Goal: Task Accomplishment & Management: Manage account settings

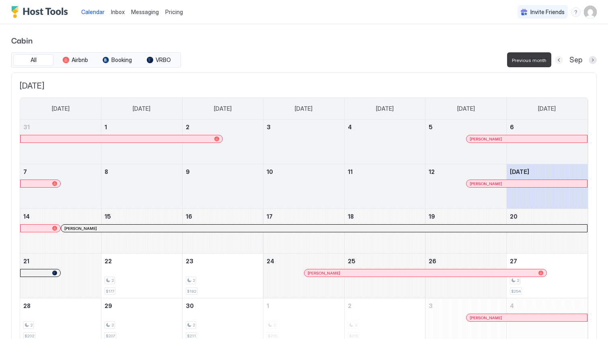
click at [559, 62] on button "Previous month" at bounding box center [559, 60] width 8 height 8
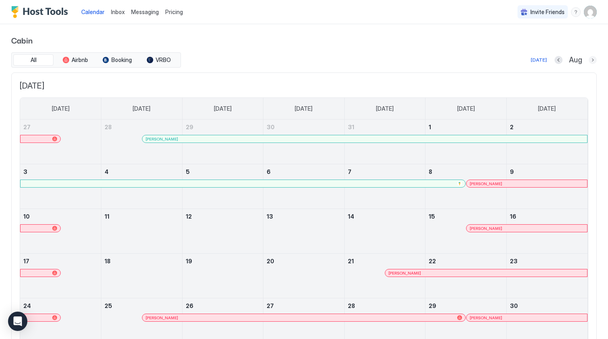
click at [591, 62] on button "Next month" at bounding box center [593, 60] width 8 height 8
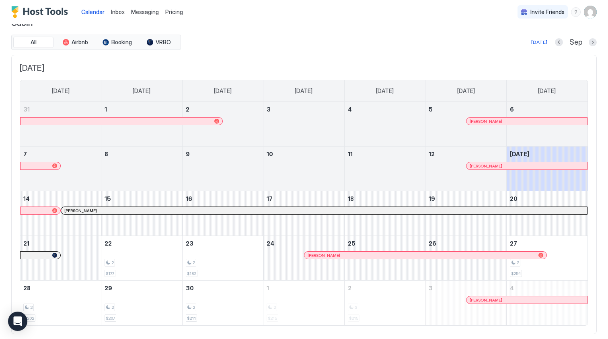
scroll to position [14, 0]
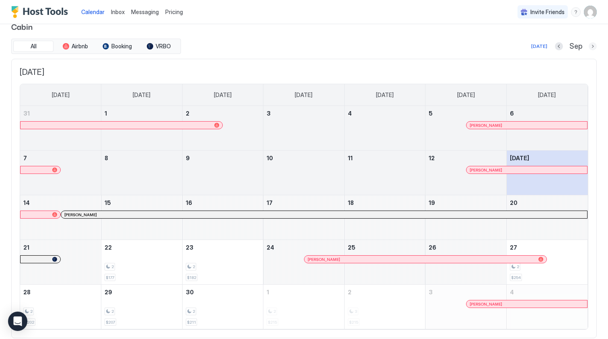
click at [594, 47] on button "Next month" at bounding box center [593, 46] width 8 height 8
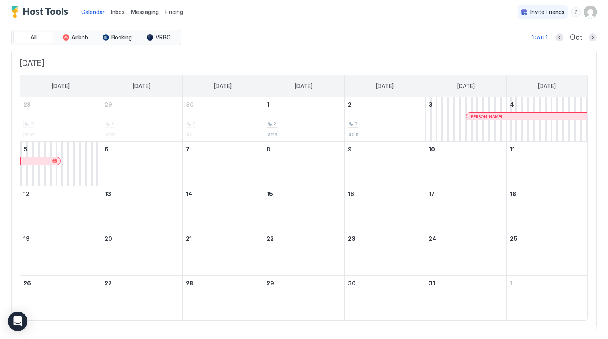
scroll to position [25, 0]
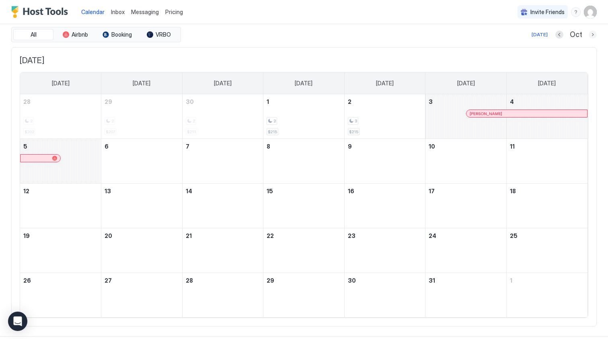
click at [593, 35] on button "Next month" at bounding box center [593, 35] width 8 height 8
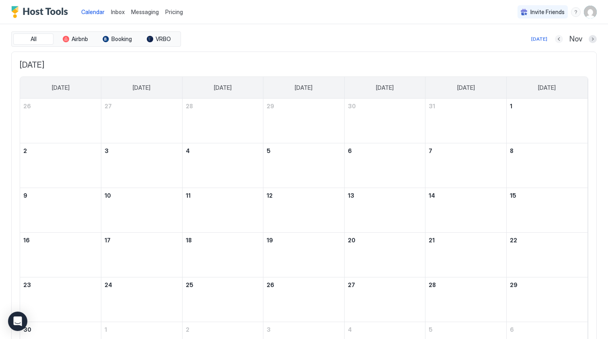
click at [562, 40] on button "Previous month" at bounding box center [559, 39] width 8 height 8
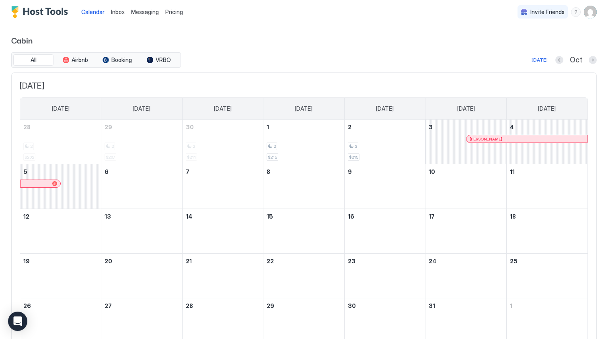
click at [90, 10] on span "Calendar" at bounding box center [92, 11] width 23 height 7
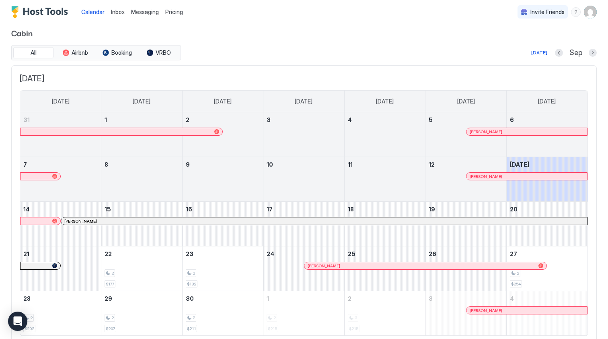
scroll to position [7, 0]
click at [593, 56] on button "Next month" at bounding box center [593, 53] width 8 height 8
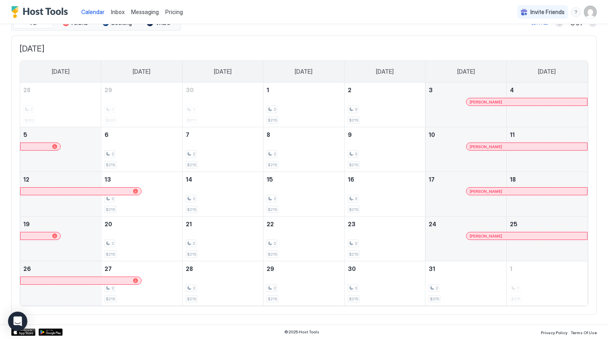
scroll to position [37, 0]
click at [593, 26] on button "Next month" at bounding box center [593, 23] width 8 height 8
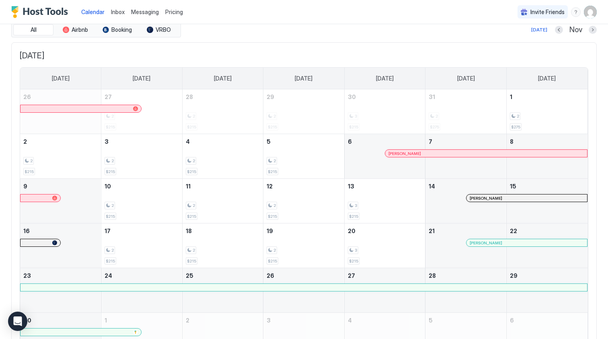
scroll to position [31, 0]
click at [179, 10] on span "Pricing" at bounding box center [174, 11] width 18 height 7
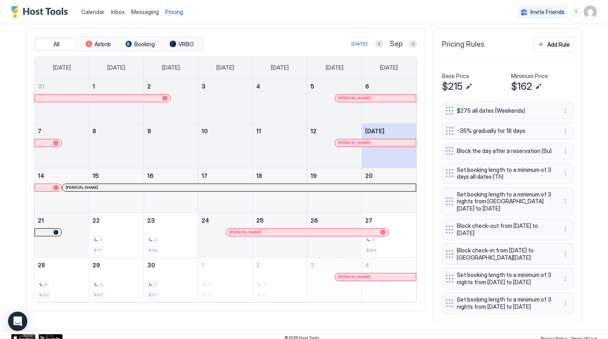
scroll to position [222, 0]
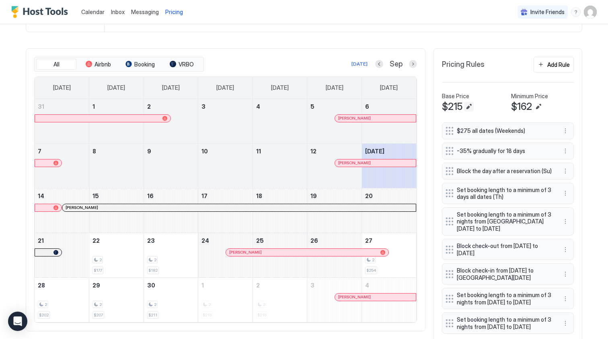
click at [469, 106] on button "Edit" at bounding box center [469, 107] width 10 height 10
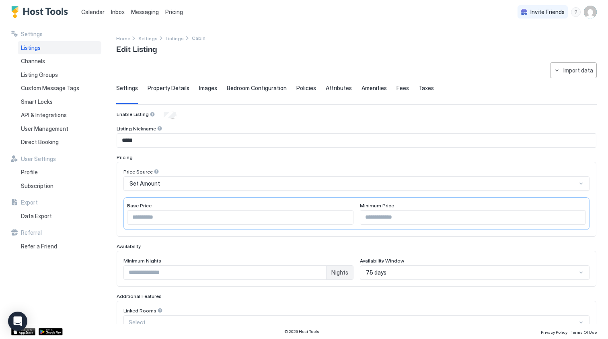
click at [169, 88] on span "Property Details" at bounding box center [169, 87] width 42 height 7
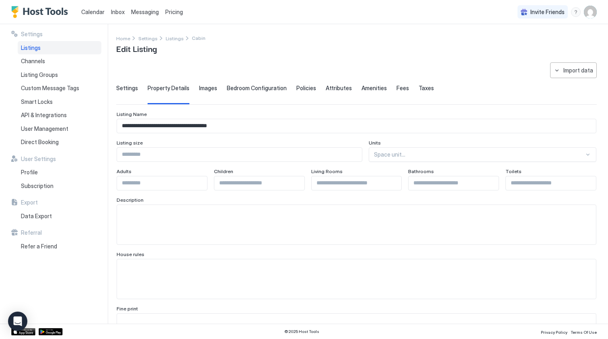
click at [398, 89] on span "Fees" at bounding box center [403, 87] width 12 height 7
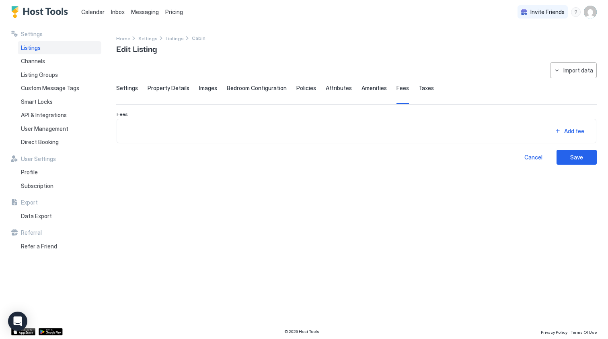
click at [419, 88] on span "Taxes" at bounding box center [426, 87] width 15 height 7
click at [397, 91] on span "Fees" at bounding box center [403, 87] width 12 height 7
click at [366, 90] on span "Amenities" at bounding box center [374, 87] width 25 height 7
click at [330, 90] on span "Attributes" at bounding box center [339, 87] width 26 height 7
click at [300, 91] on span "Policies" at bounding box center [306, 87] width 20 height 7
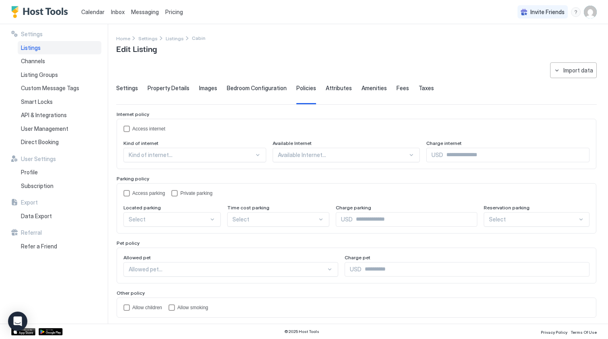
click at [257, 90] on span "Bedroom Configuration" at bounding box center [257, 87] width 60 height 7
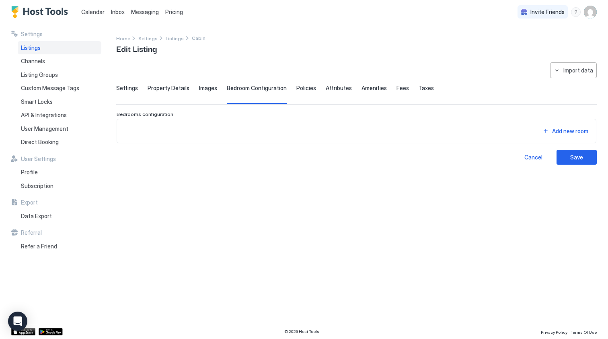
click at [206, 93] on div "Images" at bounding box center [208, 94] width 18 height 20
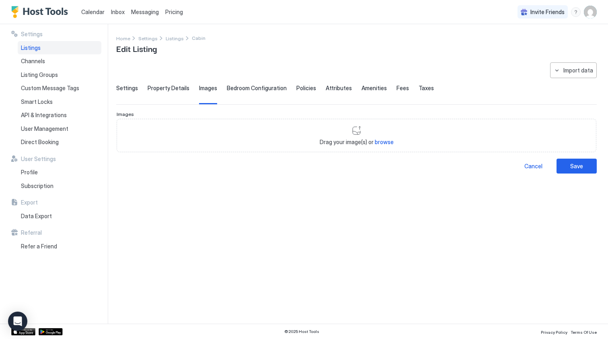
click at [159, 89] on span "Property Details" at bounding box center [169, 87] width 42 height 7
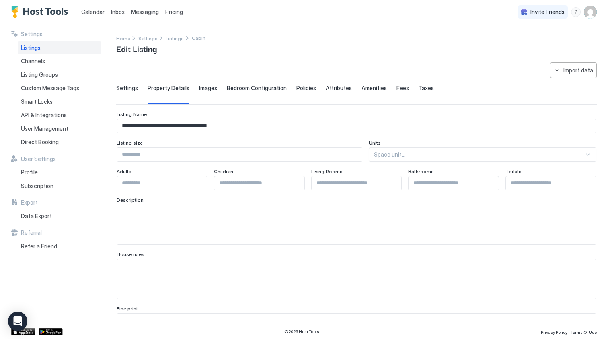
click at [126, 89] on span "Settings" at bounding box center [127, 87] width 22 height 7
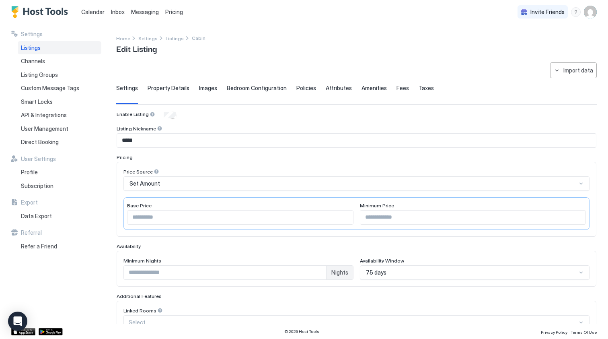
click at [294, 57] on div "**********" at bounding box center [362, 173] width 492 height 299
click at [174, 14] on span "Pricing" at bounding box center [174, 11] width 18 height 7
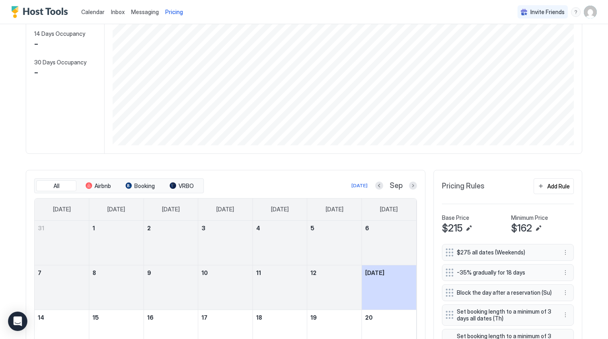
scroll to position [198, 0]
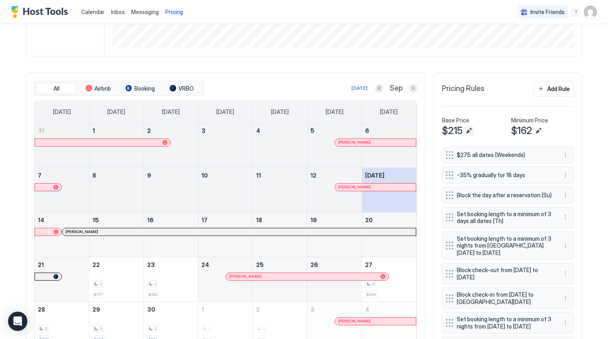
click at [468, 129] on button "Edit" at bounding box center [469, 131] width 10 height 10
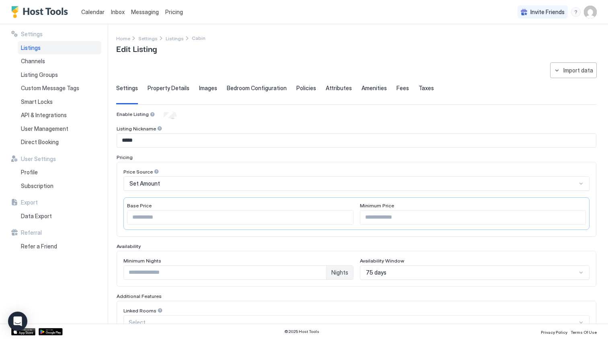
click at [261, 182] on div "Set Amount" at bounding box center [353, 183] width 447 height 7
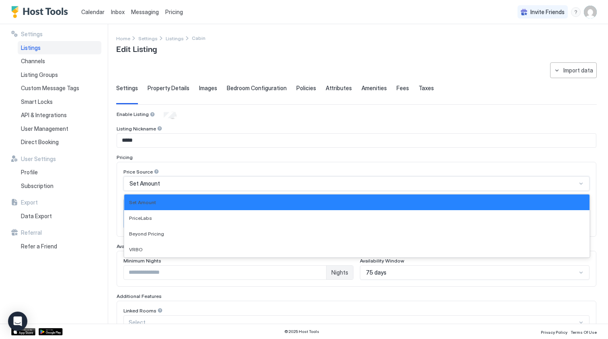
click at [246, 183] on div "Set Amount" at bounding box center [353, 183] width 447 height 7
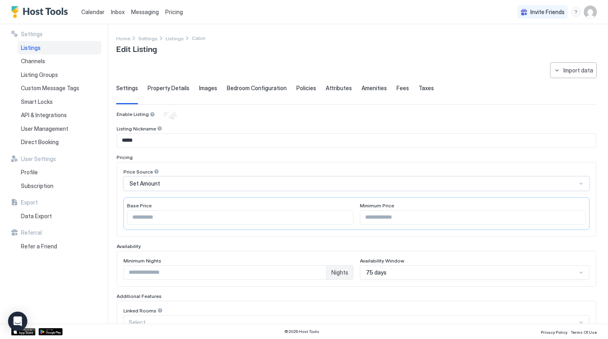
click at [154, 172] on div at bounding box center [157, 172] width 6 height 6
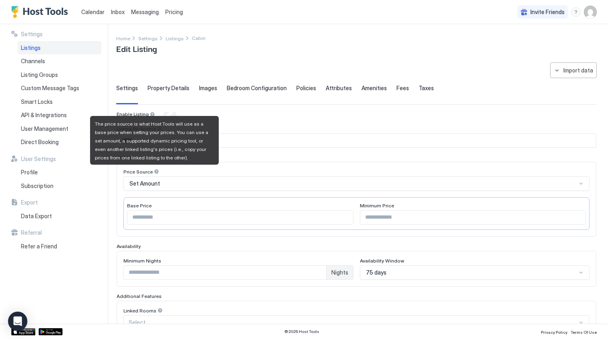
click at [154, 172] on div at bounding box center [157, 172] width 6 height 6
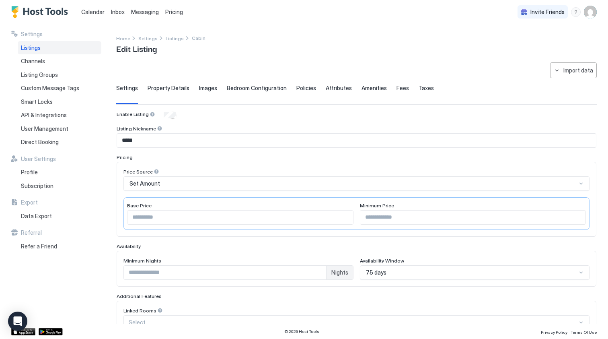
click at [173, 170] on div "Price Source" at bounding box center [356, 173] width 466 height 8
click at [175, 181] on div "Set Amount" at bounding box center [353, 183] width 447 height 7
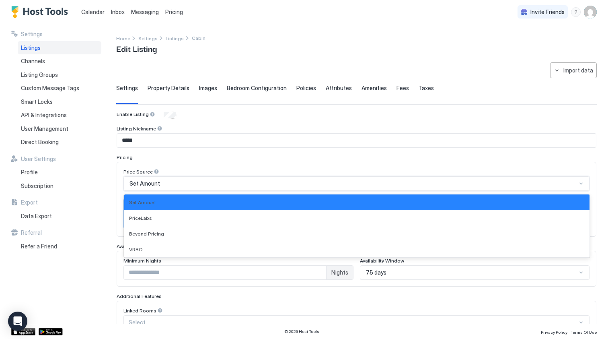
click at [174, 166] on div "Price Source Set Amount selected, 1 of 4. 4 results available. Use Up and Down …" at bounding box center [357, 199] width 480 height 75
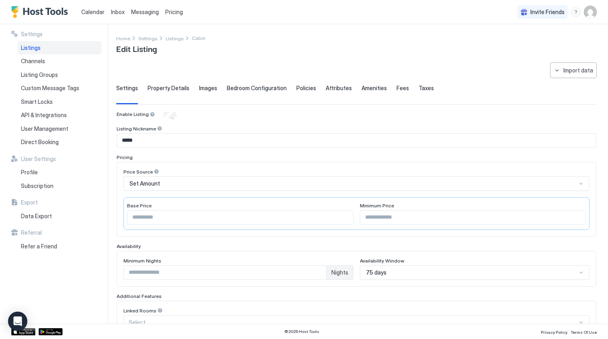
click at [397, 88] on span "Fees" at bounding box center [403, 87] width 12 height 7
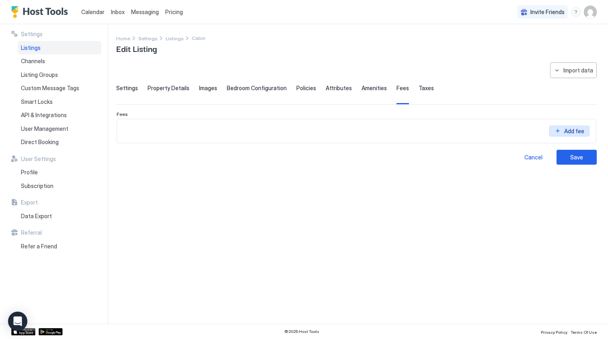
click at [568, 130] on div "Add fee" at bounding box center [574, 131] width 20 height 8
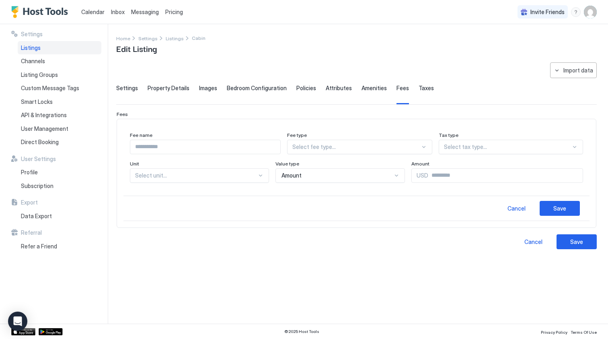
click at [193, 142] on input "Input Field" at bounding box center [205, 147] width 150 height 14
type input "**********"
click at [340, 142] on div "Select fee type..." at bounding box center [359, 147] width 145 height 14
click at [335, 182] on div "General" at bounding box center [360, 181] width 134 height 6
click at [455, 146] on div "Select tax type..." at bounding box center [504, 146] width 134 height 7
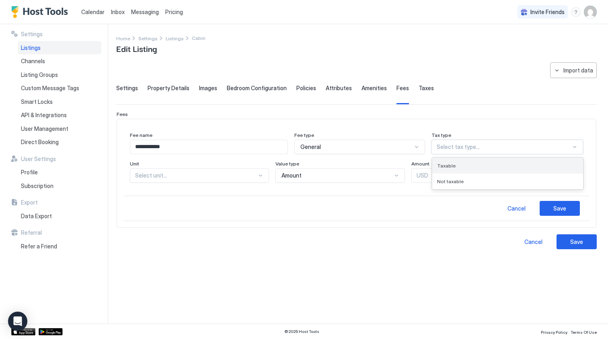
click at [455, 165] on span "Taxable" at bounding box center [446, 166] width 19 height 6
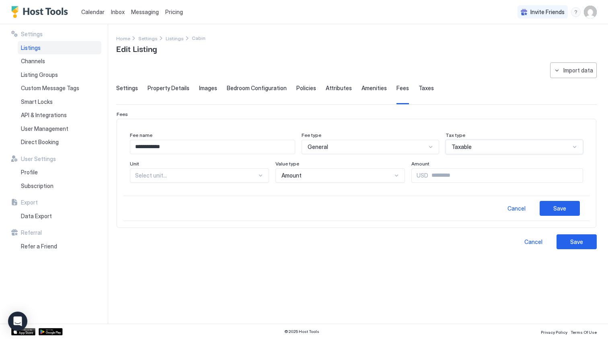
click at [190, 176] on div at bounding box center [196, 175] width 122 height 7
click at [187, 223] on div "Per stay" at bounding box center [200, 225] width 129 height 6
click at [296, 176] on div "Amount" at bounding box center [332, 175] width 113 height 7
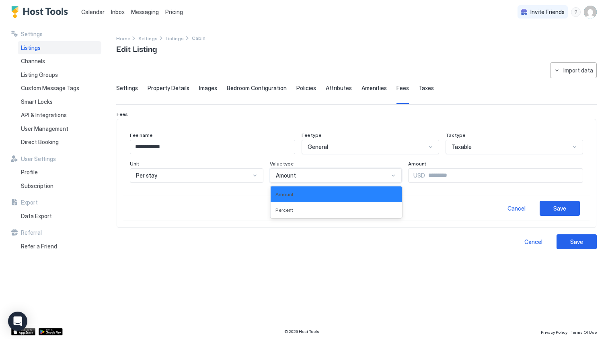
click at [425, 175] on input "Input Field" at bounding box center [504, 176] width 158 height 14
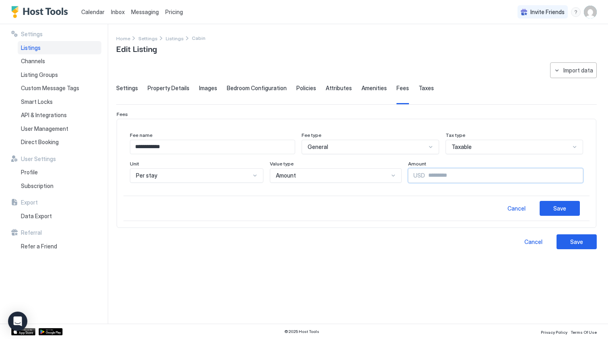
type input "***"
click at [551, 209] on button "Save" at bounding box center [560, 208] width 40 height 15
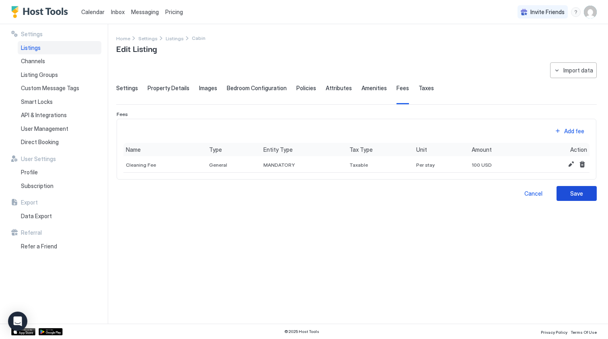
click at [571, 195] on div "Save" at bounding box center [576, 193] width 13 height 8
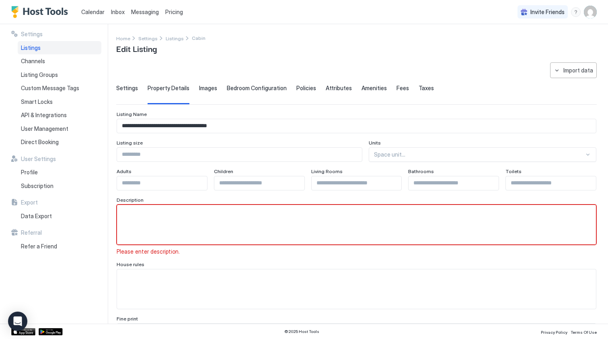
scroll to position [23, 0]
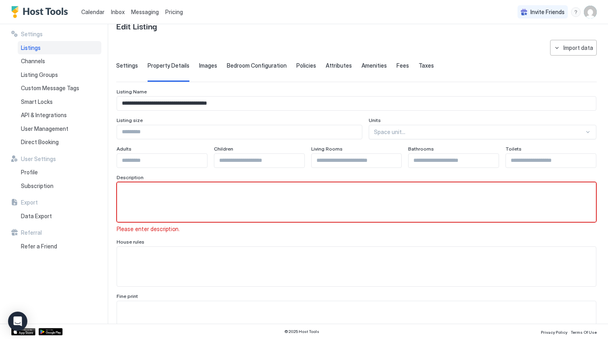
click at [274, 214] on textarea "Input Field" at bounding box center [356, 201] width 479 height 39
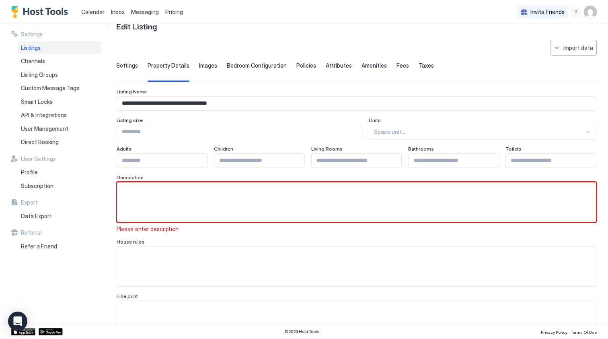
paste textarea "**********"
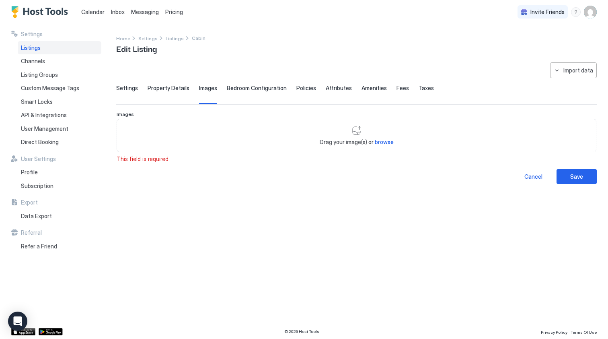
scroll to position [0, 0]
type textarea "**********"
click at [535, 177] on div "Cancel" at bounding box center [534, 176] width 18 height 8
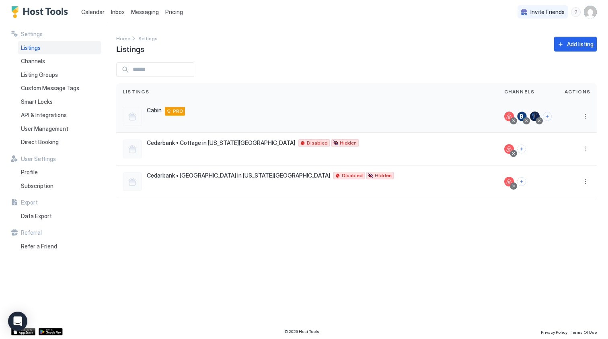
click at [221, 115] on div "Cabin 3743 Harrels Corner Road, Linden, VA 22642 US PRO" at bounding box center [307, 116] width 369 height 19
click at [586, 115] on button "More options" at bounding box center [586, 116] width 10 height 10
click at [557, 142] on span "Pricing" at bounding box center [557, 141] width 16 height 6
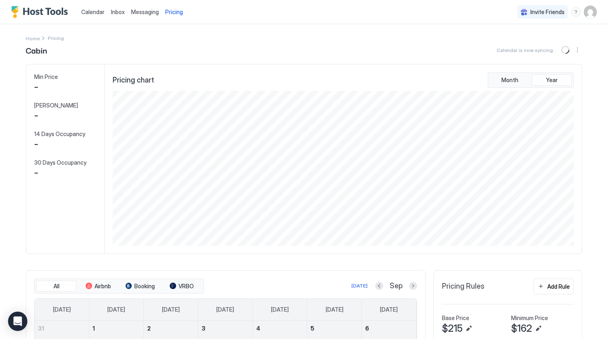
scroll to position [154, 463]
click at [469, 328] on button "Edit" at bounding box center [469, 328] width 10 height 10
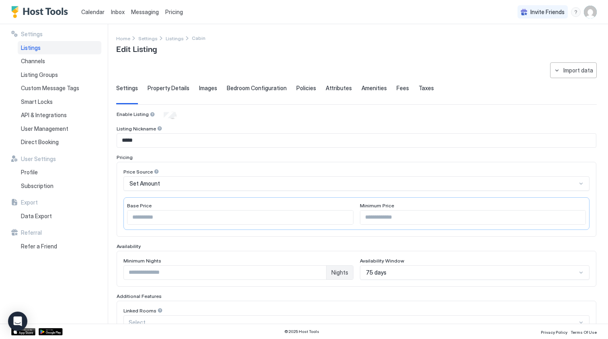
click at [397, 89] on span "Fees" at bounding box center [403, 87] width 12 height 7
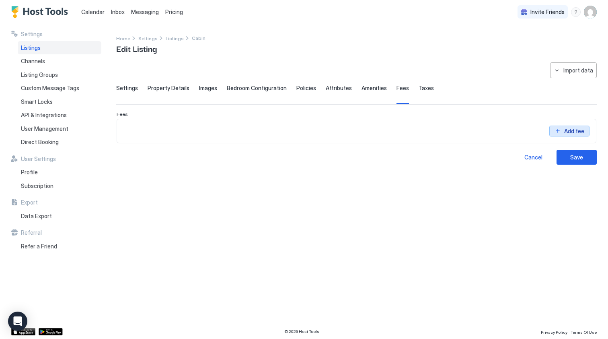
click at [567, 132] on div "Add fee" at bounding box center [574, 131] width 20 height 8
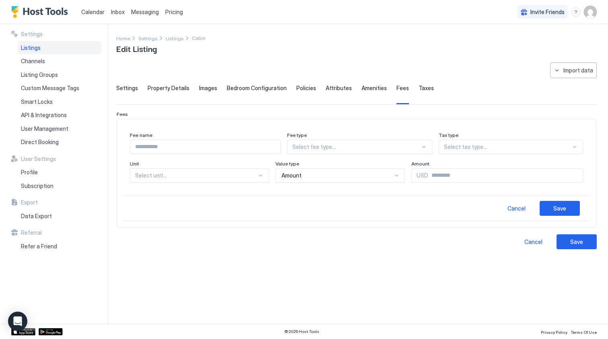
click at [208, 149] on input "Input Field" at bounding box center [205, 147] width 150 height 14
type input "**********"
click at [335, 143] on div "Select fee type..." at bounding box center [356, 146] width 128 height 7
click at [337, 176] on div "General" at bounding box center [360, 181] width 144 height 16
click at [460, 148] on div "Select tax type..." at bounding box center [504, 146] width 134 height 7
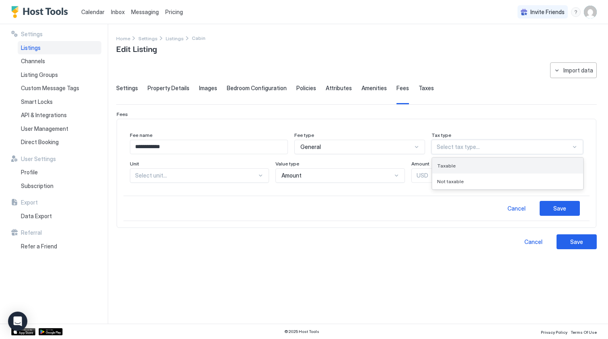
click at [464, 166] on div "Taxable" at bounding box center [507, 166] width 141 height 6
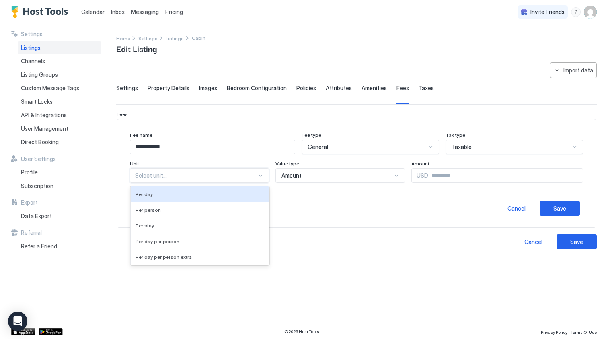
click at [170, 177] on div at bounding box center [196, 175] width 122 height 7
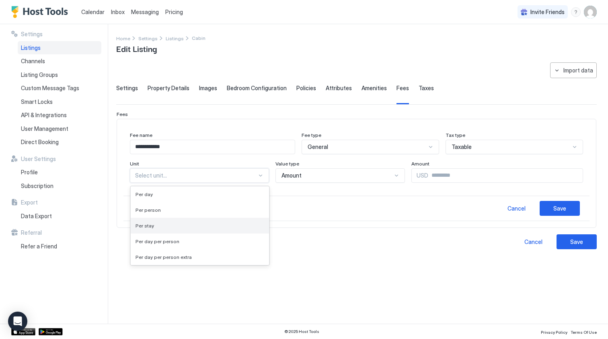
click at [165, 221] on div "Per stay" at bounding box center [200, 226] width 138 height 16
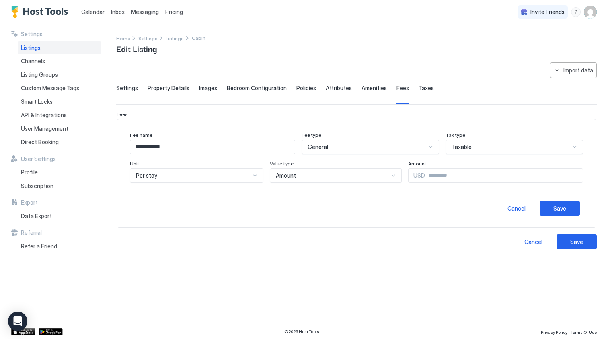
click at [414, 176] on span "USD" at bounding box center [420, 175] width 12 height 7
click at [425, 175] on input "Input Field" at bounding box center [504, 176] width 158 height 14
type input "***"
click at [566, 205] on div "Save" at bounding box center [559, 208] width 13 height 8
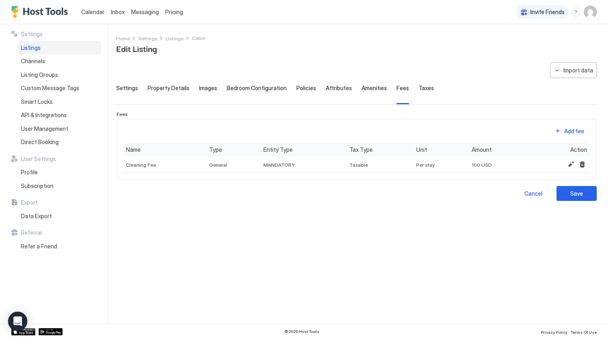
click at [573, 194] on div "Save" at bounding box center [576, 193] width 13 height 8
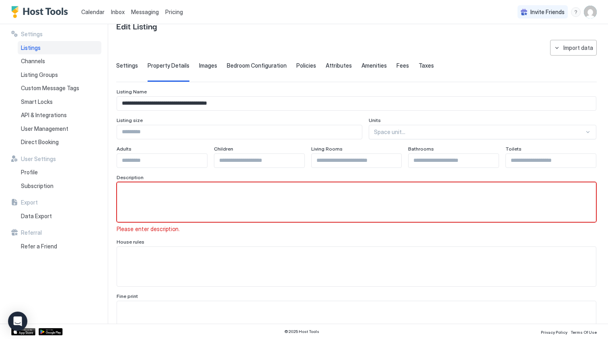
click at [468, 205] on textarea "Input Field" at bounding box center [356, 201] width 479 height 39
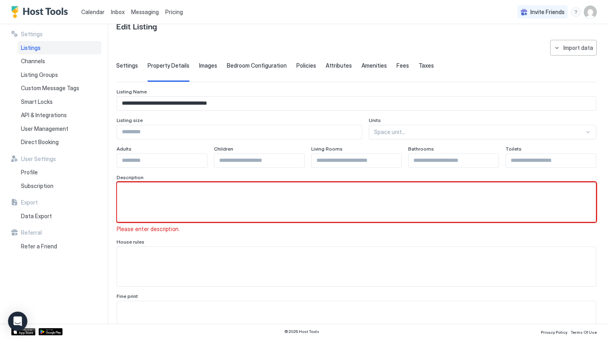
paste textarea "**********"
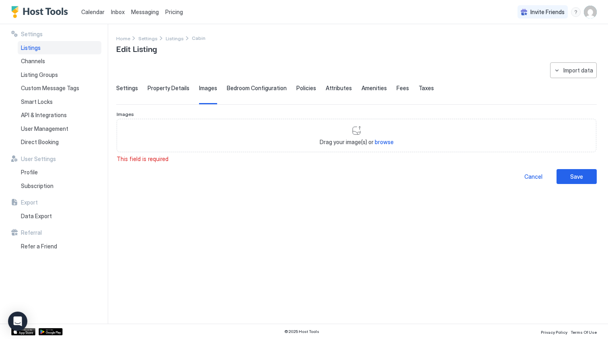
scroll to position [0, 0]
type textarea "**********"
click at [383, 139] on span "browse" at bounding box center [384, 141] width 19 height 7
type input "**********"
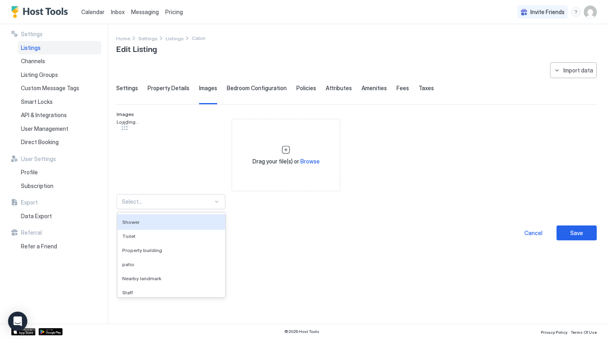
click at [174, 202] on div at bounding box center [167, 201] width 91 height 7
type input "***"
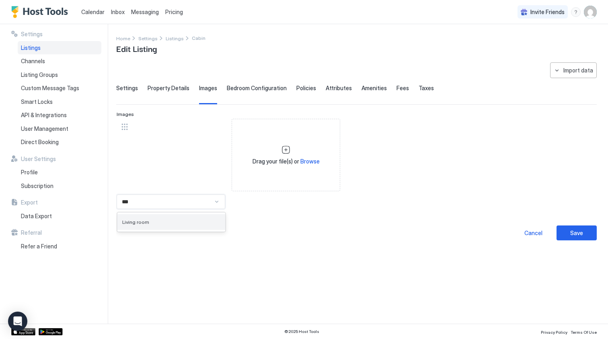
click at [176, 227] on div "Living room" at bounding box center [171, 222] width 108 height 16
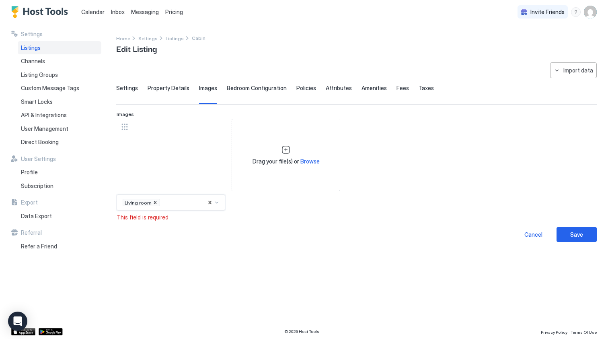
click at [573, 232] on div "Save" at bounding box center [576, 234] width 13 height 8
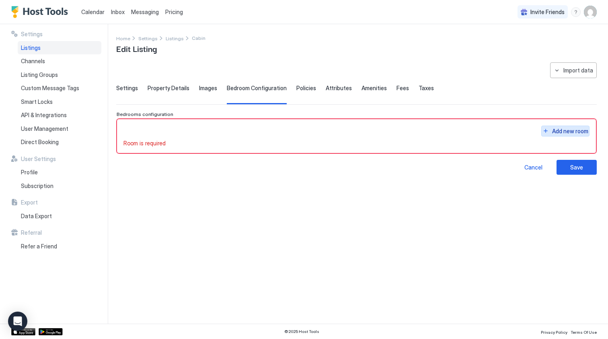
click at [570, 131] on div "Add new room" at bounding box center [570, 131] width 36 height 8
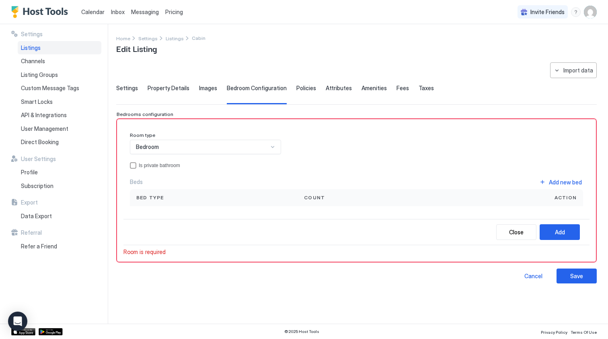
click at [174, 146] on div "Bedroom" at bounding box center [202, 146] width 132 height 7
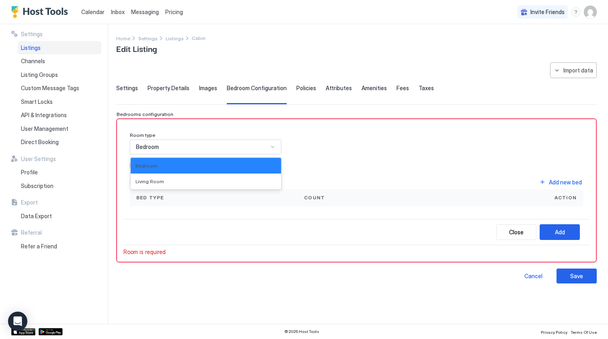
click at [174, 146] on div "Bedroom" at bounding box center [202, 146] width 132 height 7
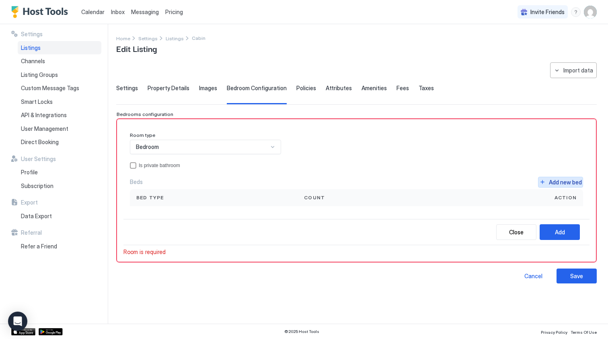
click at [560, 181] on div "Add new bed" at bounding box center [565, 182] width 33 height 8
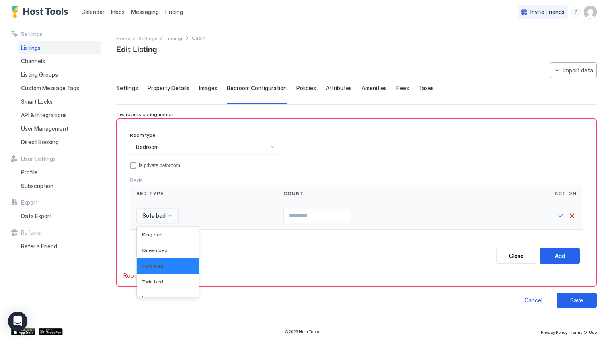
click at [163, 215] on span "Sofa bed" at bounding box center [153, 215] width 23 height 7
click at [161, 247] on span "Queen bed" at bounding box center [155, 250] width 26 height 6
click at [318, 218] on input "Input Field" at bounding box center [325, 216] width 66 height 14
type input "*"
click at [471, 235] on div "Room type Bedroom Is private bathroom Beds Bed type Count Action Queen bed *" at bounding box center [356, 184] width 466 height 117
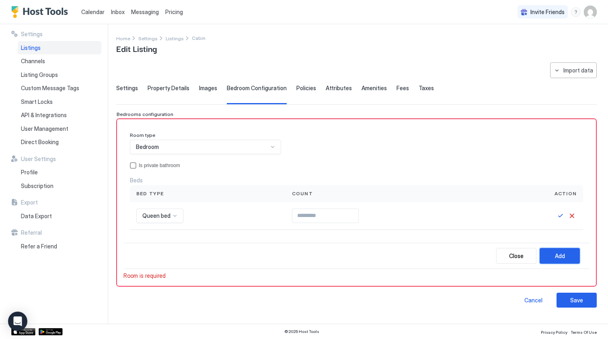
click at [556, 252] on div "Add" at bounding box center [560, 255] width 10 height 8
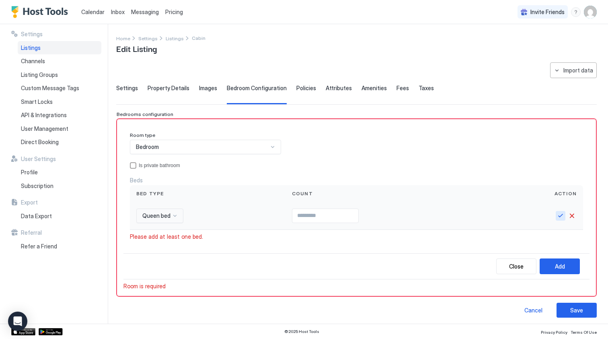
click at [563, 215] on button "Save" at bounding box center [561, 216] width 10 height 10
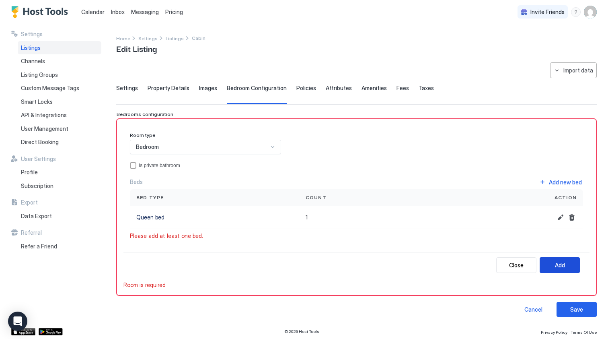
click at [557, 262] on div "Add" at bounding box center [560, 265] width 10 height 8
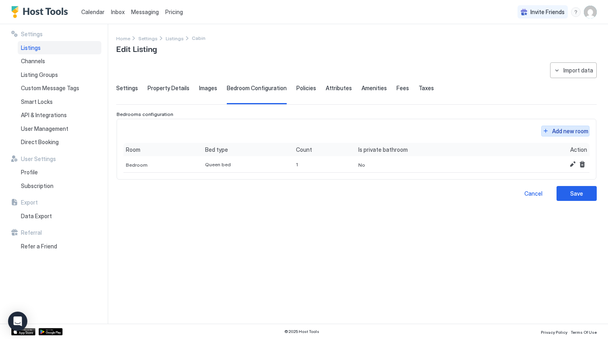
click at [560, 130] on div "Add new room" at bounding box center [570, 131] width 36 height 8
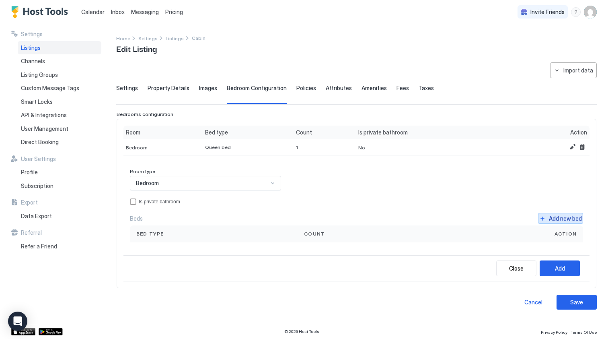
click at [557, 218] on div "Add new bed" at bounding box center [565, 218] width 33 height 8
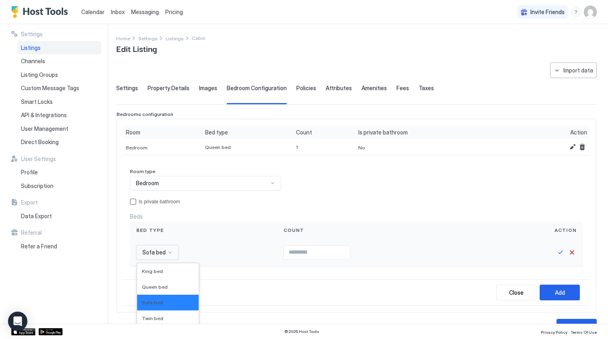
click at [157, 251] on div "Sofa bed selected, 3 of 16. 16 results available. Use Up and Down to choose opt…" at bounding box center [157, 252] width 42 height 14
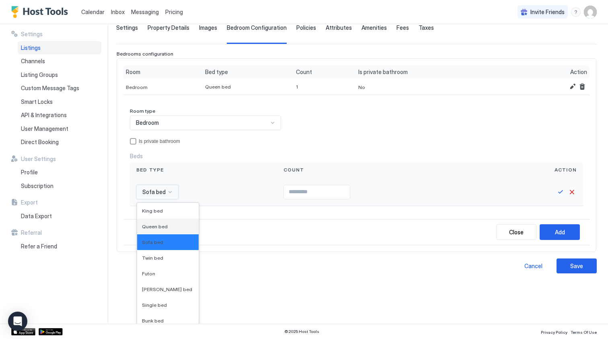
click at [159, 226] on span "Queen bed" at bounding box center [155, 226] width 26 height 6
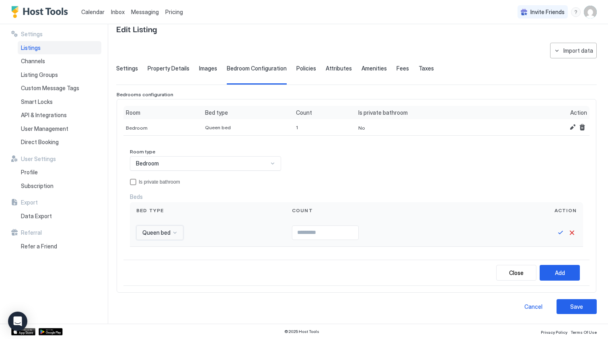
scroll to position [19, 0]
click at [292, 233] on input "Input Field" at bounding box center [325, 233] width 66 height 14
type input "*"
click at [560, 230] on button "Save" at bounding box center [561, 233] width 10 height 10
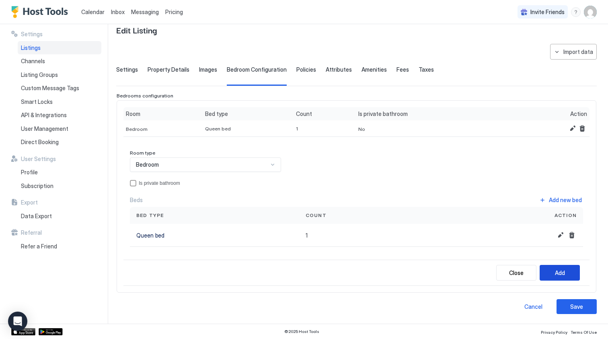
click at [556, 269] on div "Add" at bounding box center [560, 272] width 10 height 8
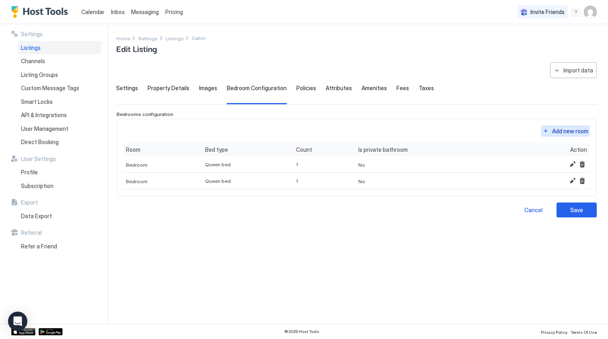
click at [563, 129] on div "Add new room" at bounding box center [570, 131] width 36 height 8
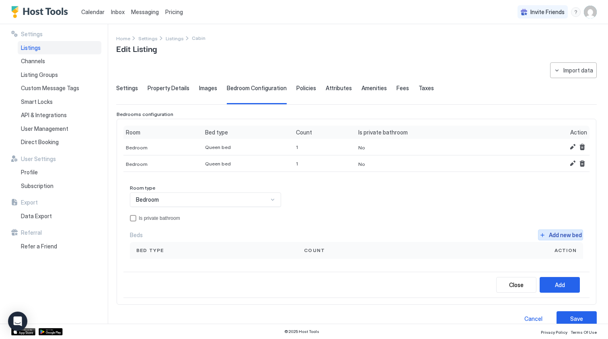
click at [564, 235] on div "Add new bed" at bounding box center [565, 234] width 33 height 8
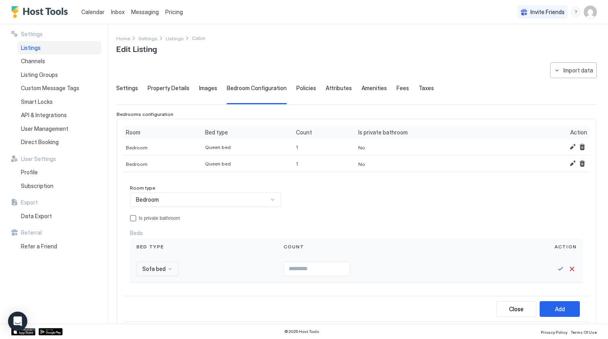
click at [163, 267] on div "Sofa bed" at bounding box center [157, 268] width 42 height 14
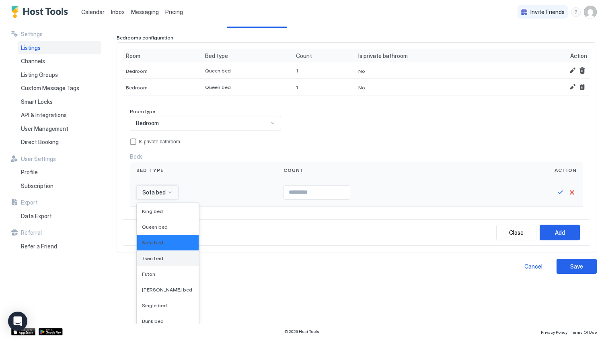
click at [162, 261] on div "Twin bed" at bounding box center [168, 258] width 62 height 16
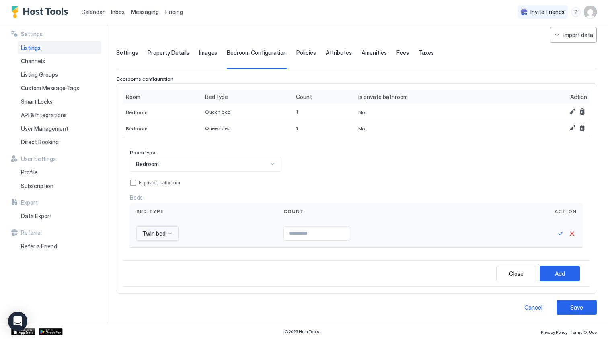
click at [298, 234] on input "Input Field" at bounding box center [317, 233] width 66 height 14
type input "*"
click at [560, 230] on button "Save" at bounding box center [561, 233] width 10 height 10
click at [560, 270] on div "Add" at bounding box center [560, 273] width 10 height 8
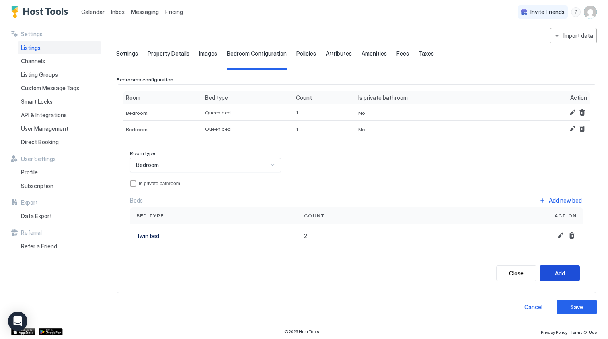
scroll to position [0, 0]
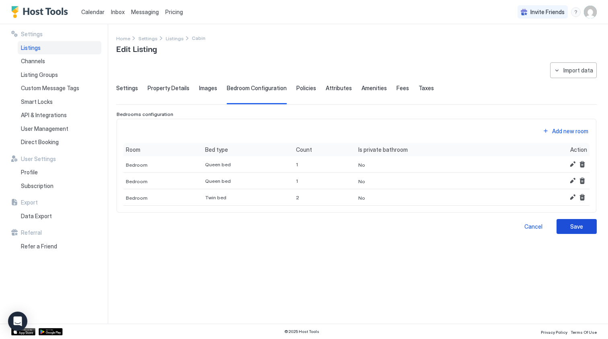
click at [576, 228] on div "Save" at bounding box center [576, 226] width 13 height 8
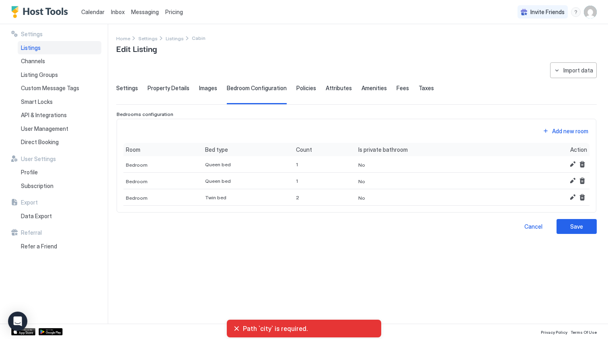
click at [130, 91] on div "Settings" at bounding box center [127, 94] width 22 height 20
click at [130, 91] on span "Settings" at bounding box center [127, 87] width 22 height 7
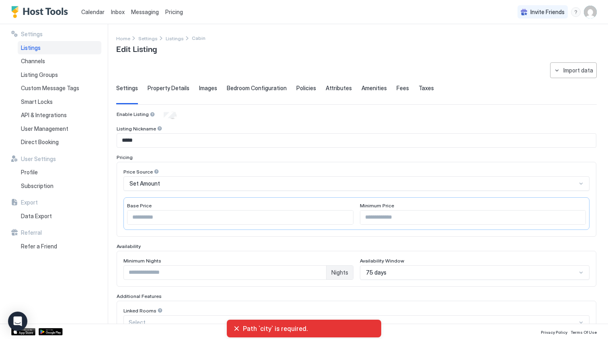
click at [167, 87] on span "Property Details" at bounding box center [169, 87] width 42 height 7
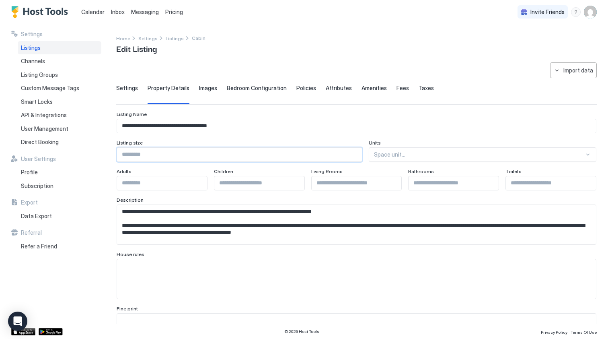
click at [180, 154] on input "Input Field" at bounding box center [239, 155] width 245 height 14
click at [401, 151] on div "Space unit..." at bounding box center [479, 154] width 210 height 7
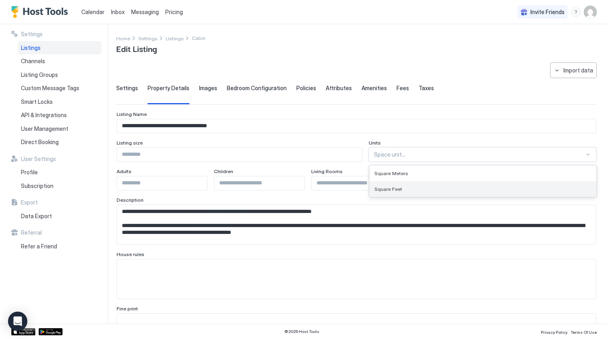
click at [422, 187] on div "Square Feet" at bounding box center [482, 189] width 217 height 6
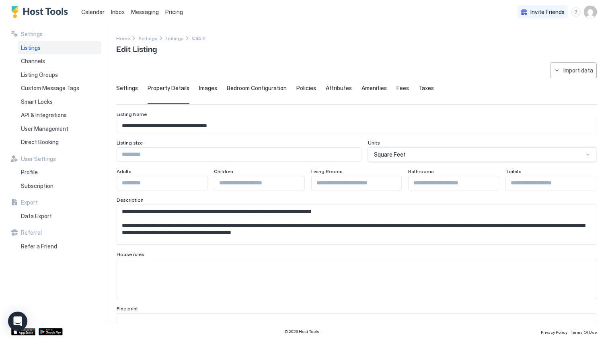
click at [266, 152] on input "Input Field" at bounding box center [239, 155] width 244 height 14
click at [150, 187] on input "Input Field" at bounding box center [162, 183] width 90 height 14
click at [329, 185] on input "Input Field" at bounding box center [357, 183] width 90 height 14
type input "*"
click at [529, 184] on input "Input Field" at bounding box center [551, 183] width 90 height 14
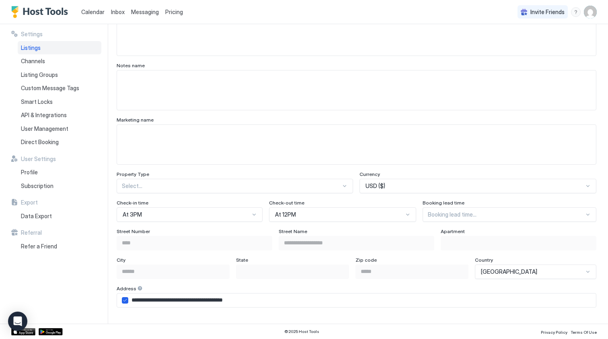
type input "*"
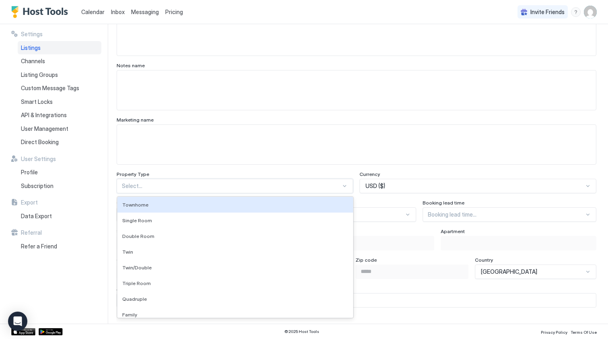
click at [232, 185] on div "Townhome, 1 of 65. 65 results available. Use Up and Down to choose options, pre…" at bounding box center [235, 186] width 237 height 14
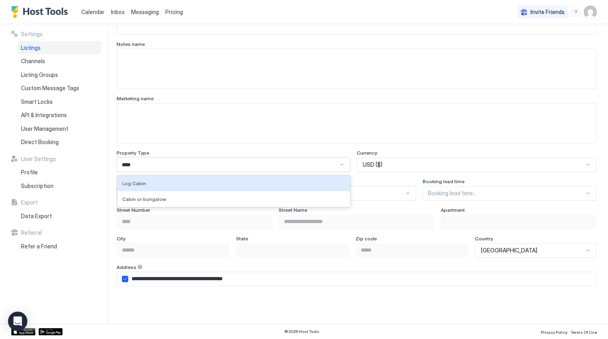
type input "*****"
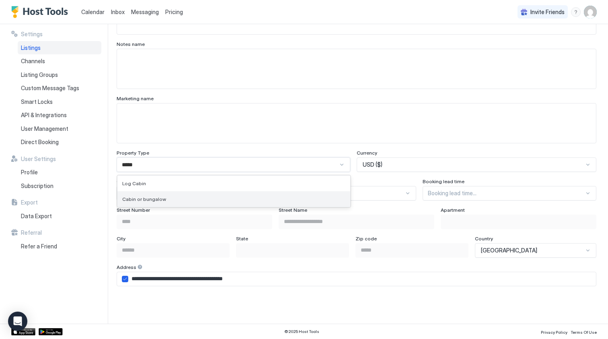
click at [169, 198] on div "Cabin or bungalow" at bounding box center [233, 199] width 223 height 6
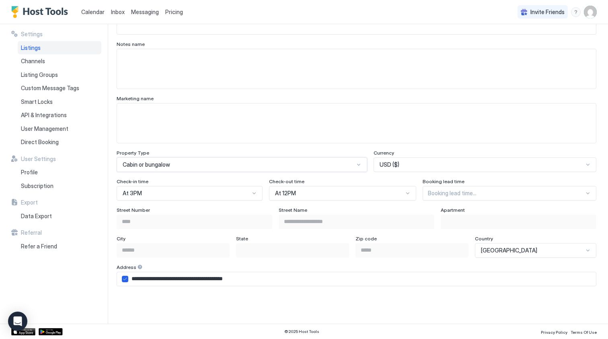
click at [454, 196] on div "Booking lead time..." at bounding box center [510, 193] width 174 height 14
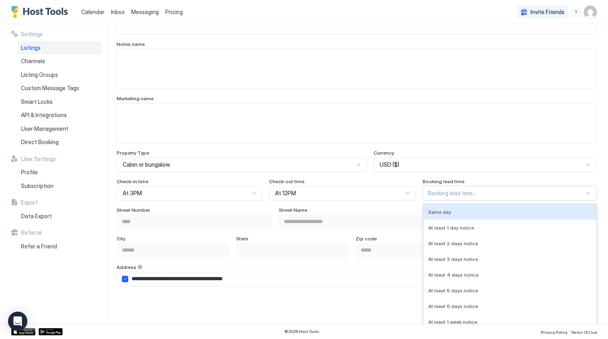
scroll to position [401, 0]
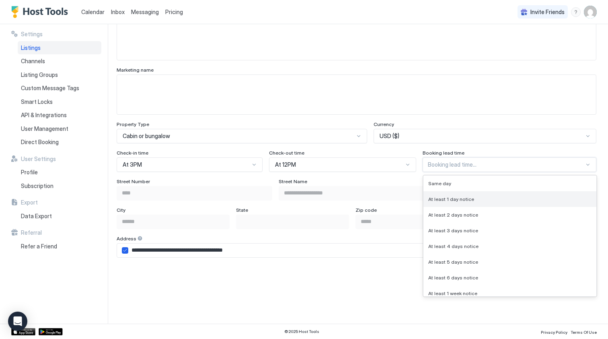
click at [463, 200] on span "At least 1 day notice" at bounding box center [451, 199] width 46 height 6
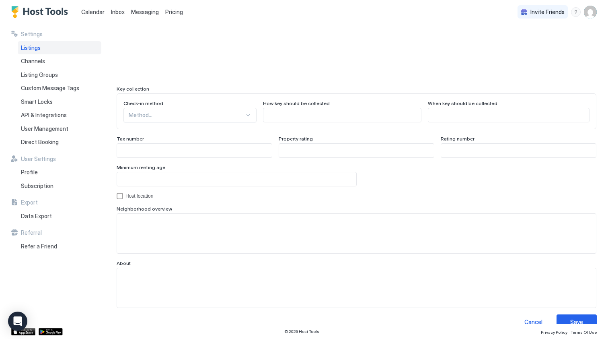
scroll to position [694, 0]
click at [153, 110] on div at bounding box center [187, 113] width 116 height 7
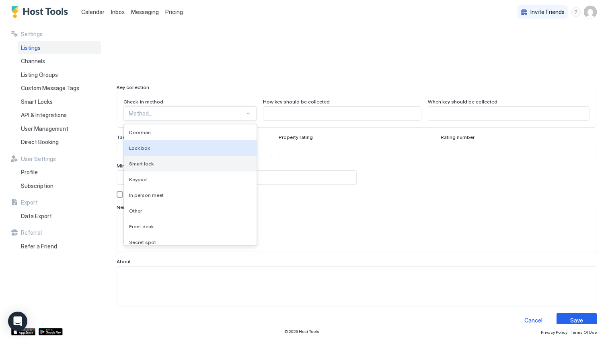
click at [171, 161] on div "Smart lock" at bounding box center [190, 163] width 123 height 6
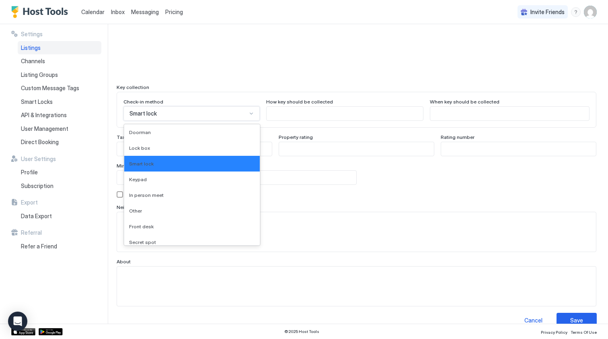
click at [170, 113] on div "Smart lock" at bounding box center [188, 113] width 117 height 7
click at [284, 109] on input "Input Field" at bounding box center [345, 114] width 156 height 14
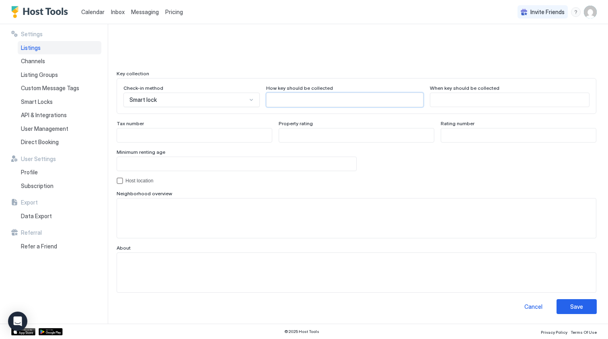
scroll to position [707, 0]
click at [580, 308] on div "Save" at bounding box center [576, 306] width 13 height 8
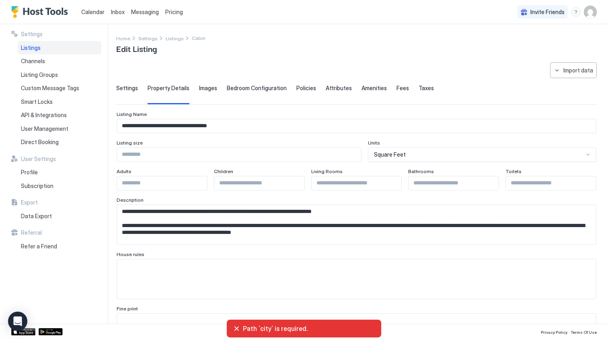
scroll to position [0, 0]
click at [210, 89] on span "Images" at bounding box center [208, 87] width 18 height 7
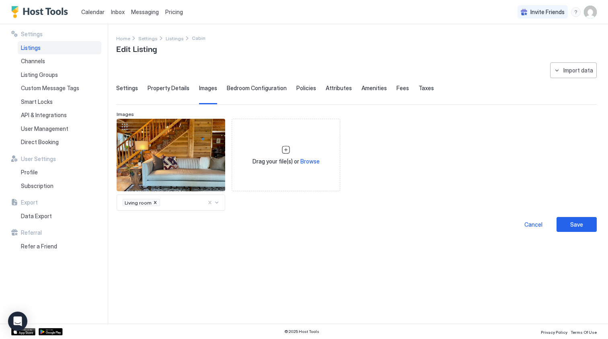
click at [247, 92] on div "Bedroom Configuration" at bounding box center [257, 94] width 60 height 20
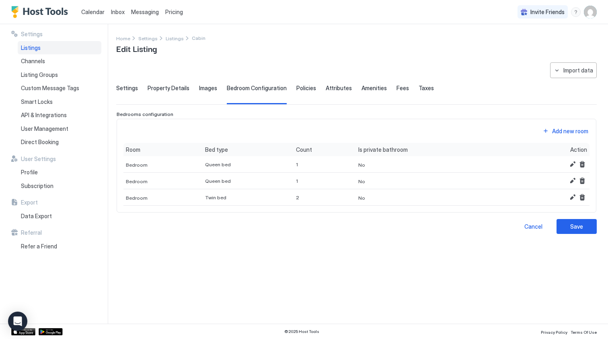
click at [311, 92] on div "Policies" at bounding box center [306, 94] width 20 height 20
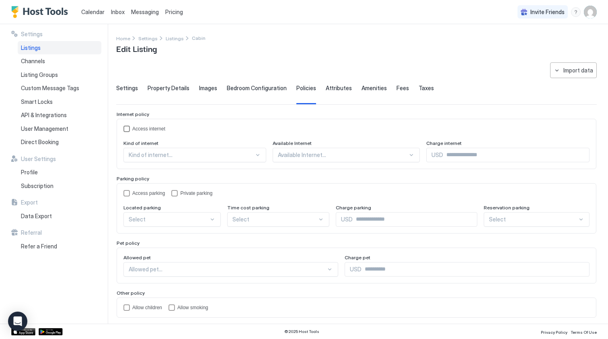
click at [158, 128] on div "Access internet" at bounding box center [148, 129] width 33 height 6
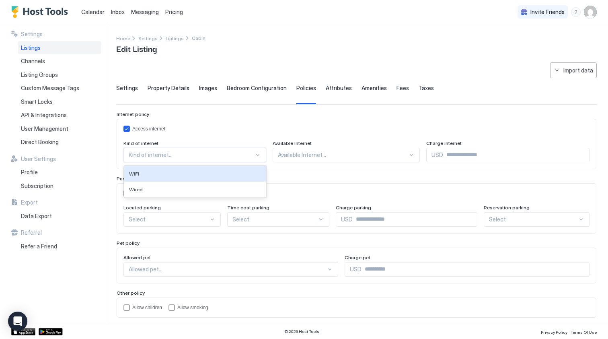
click at [165, 155] on div "Kind of internet..." at bounding box center [192, 154] width 126 height 7
click at [163, 171] on div "WiFi" at bounding box center [195, 174] width 132 height 6
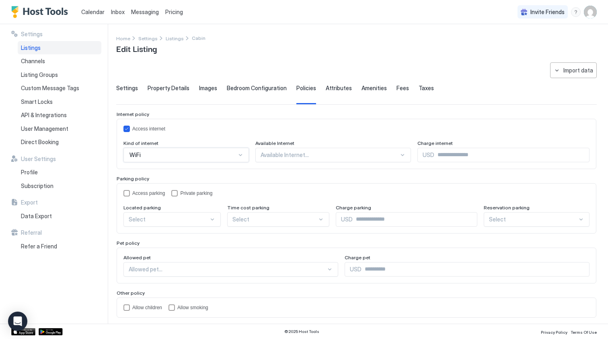
click at [281, 153] on div "Available Internet..." at bounding box center [330, 154] width 139 height 7
click at [280, 173] on div "All areas" at bounding box center [334, 174] width 146 height 6
click at [154, 193] on div "Access parking" at bounding box center [148, 193] width 33 height 6
click at [161, 221] on div at bounding box center [169, 219] width 80 height 7
click at [161, 238] on div "On Site" at bounding box center [172, 238] width 87 height 6
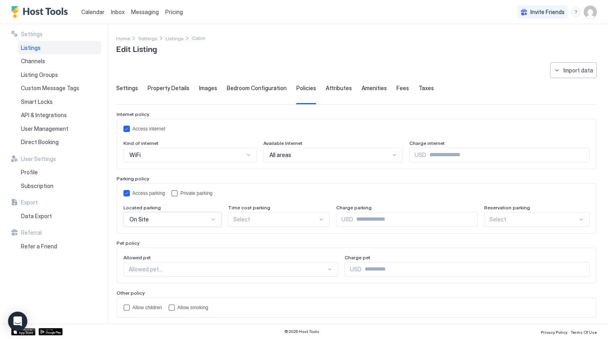
click at [255, 220] on div at bounding box center [275, 219] width 85 height 7
click at [354, 220] on input "Input Field" at bounding box center [415, 219] width 124 height 14
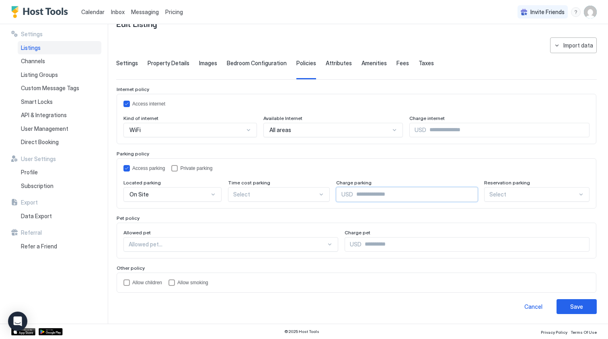
scroll to position [25, 0]
click at [202, 244] on div at bounding box center [228, 244] width 198 height 7
click at [199, 281] on div "Allowed on request" at bounding box center [231, 279] width 204 height 6
click at [370, 245] on input "Input Field" at bounding box center [480, 245] width 220 height 14
click at [141, 284] on div "Allow children" at bounding box center [147, 283] width 30 height 6
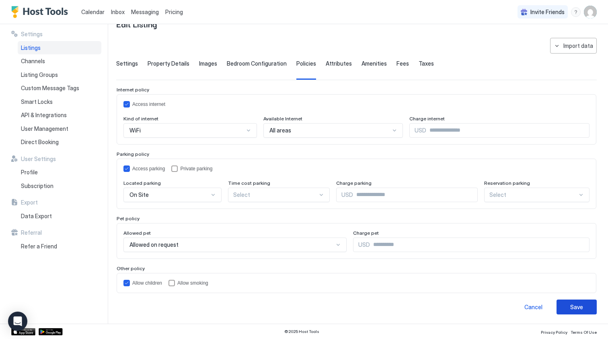
click at [583, 305] on button "Save" at bounding box center [577, 306] width 40 height 15
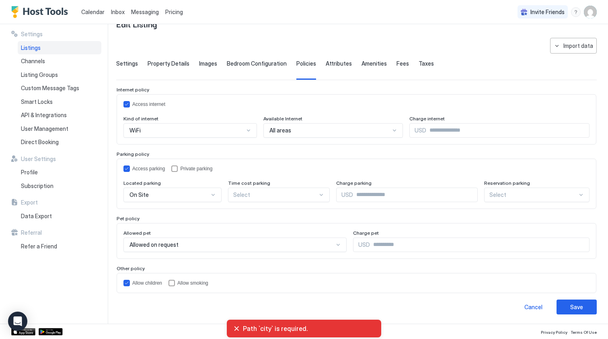
click at [331, 65] on span "Attributes" at bounding box center [339, 63] width 26 height 7
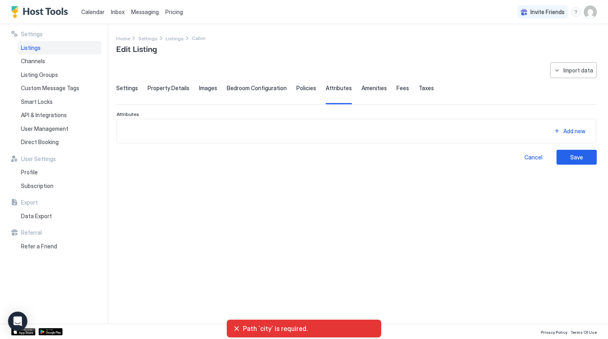
scroll to position [0, 0]
click at [366, 88] on span "Amenities" at bounding box center [374, 87] width 25 height 7
click at [397, 89] on span "Fees" at bounding box center [403, 87] width 12 height 7
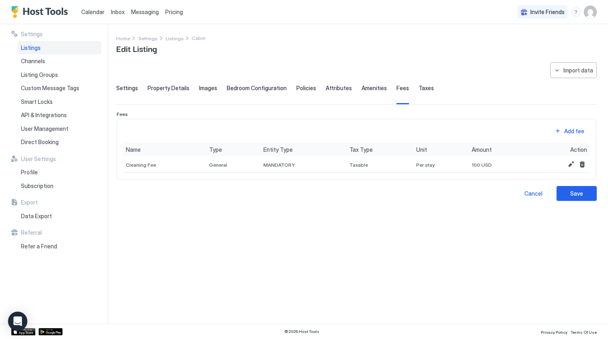
click at [419, 91] on span "Taxes" at bounding box center [426, 87] width 15 height 7
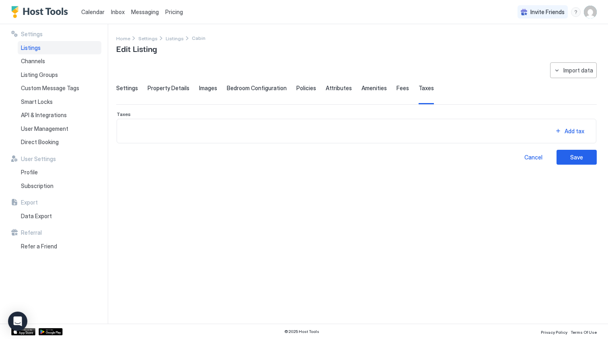
click at [397, 90] on span "Fees" at bounding box center [403, 87] width 12 height 7
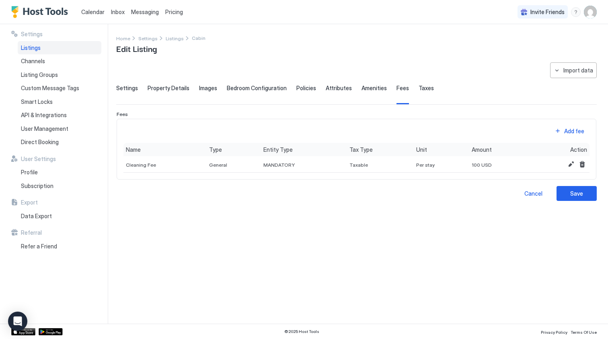
click at [178, 85] on span "Property Details" at bounding box center [169, 87] width 42 height 7
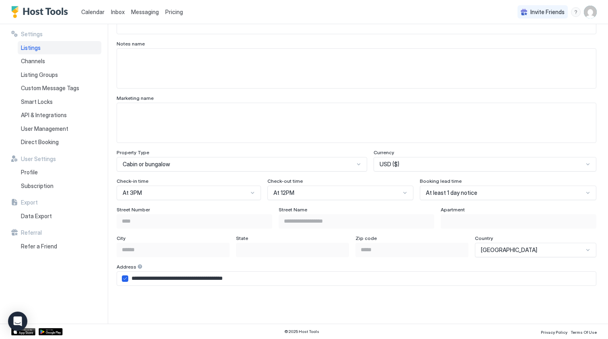
scroll to position [496, 0]
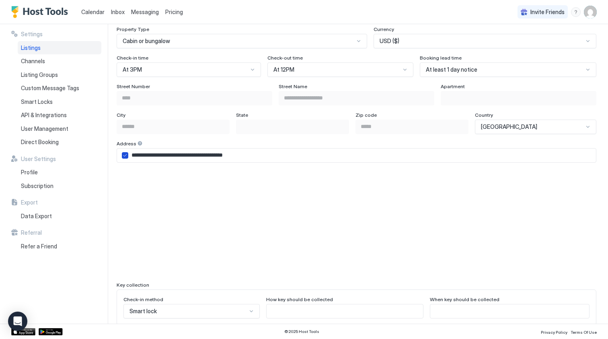
click at [125, 155] on icon "airbnbAddress" at bounding box center [125, 155] width 5 height 5
type input "**********"
type input "*"
type input "**********"
type input "**"
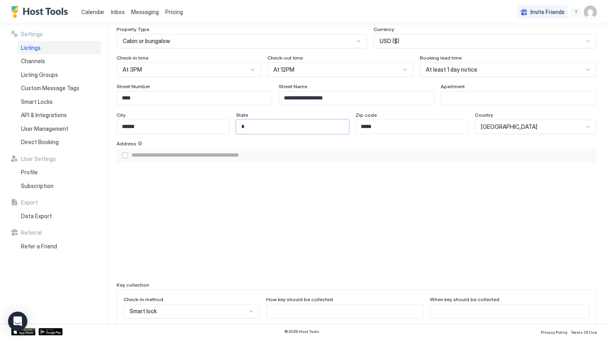
type input "**********"
type input "**"
click at [363, 141] on div "Address" at bounding box center [357, 144] width 480 height 8
click at [427, 142] on div "Address" at bounding box center [357, 144] width 480 height 8
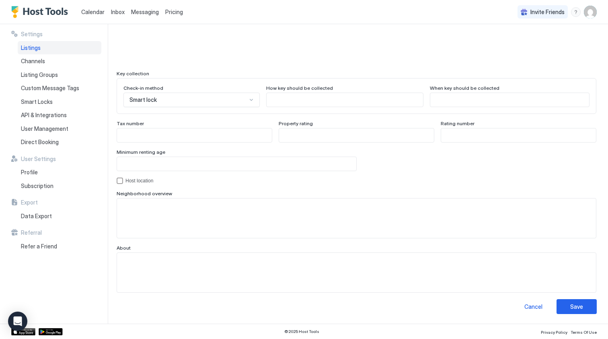
scroll to position [707, 0]
click at [577, 307] on div "Save" at bounding box center [576, 306] width 13 height 8
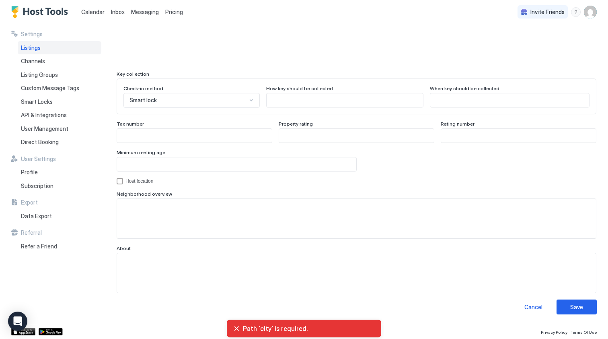
click at [236, 331] on div "Path `city` is required." at bounding box center [304, 328] width 142 height 8
click at [236, 330] on div "Path `city` is required." at bounding box center [304, 328] width 142 height 8
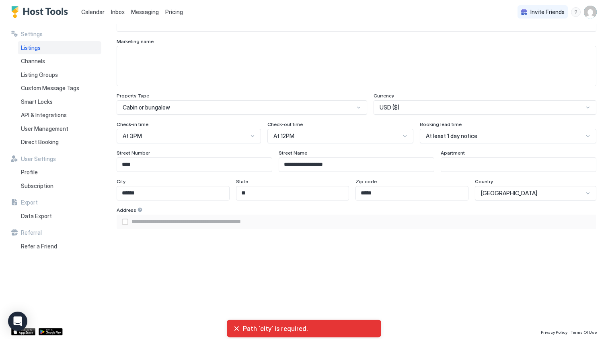
scroll to position [430, 0]
click at [157, 190] on input "******" at bounding box center [173, 194] width 112 height 14
type input "*"
type input "**********"
type input "**"
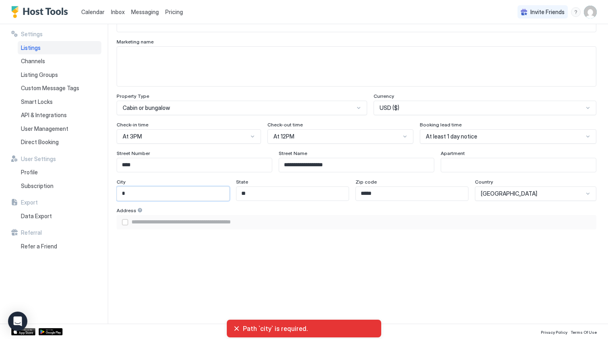
type input "**********"
type input "***"
type input "**********"
type input "****"
type input "**********"
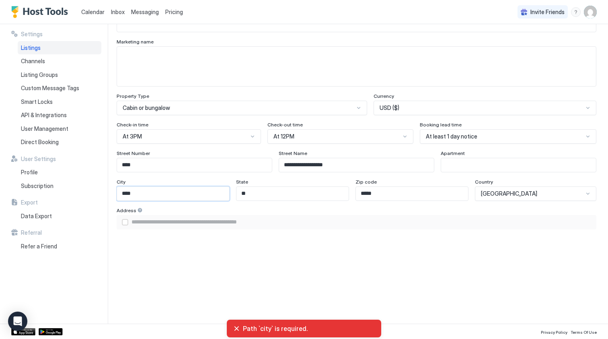
type input "*****"
type input "**********"
type input "******"
type input "**********"
type input "*******"
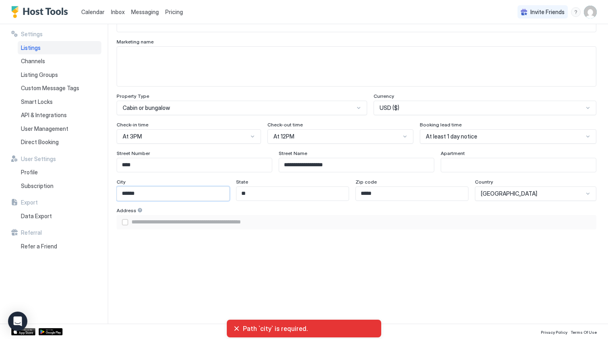
type input "**********"
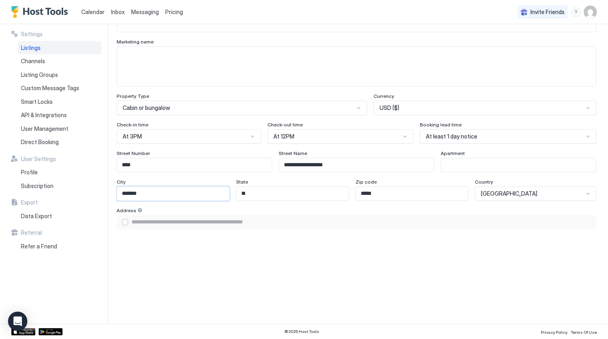
type input "******"
type input "**********"
type input "*****"
type input "**********"
type input "******"
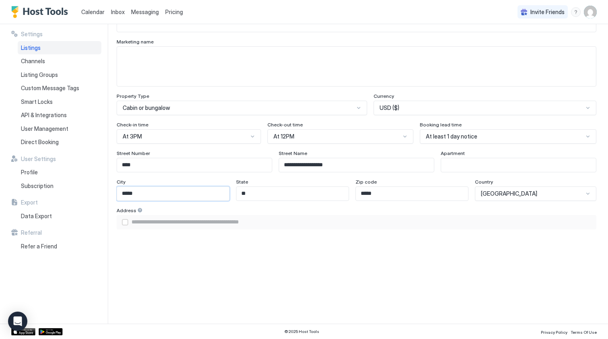
type input "**********"
click at [279, 194] on input "**" at bounding box center [293, 194] width 112 height 14
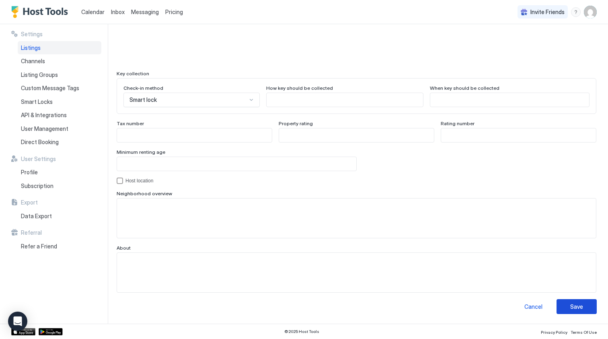
scroll to position [707, 0]
click at [581, 305] on div "Save" at bounding box center [576, 306] width 13 height 8
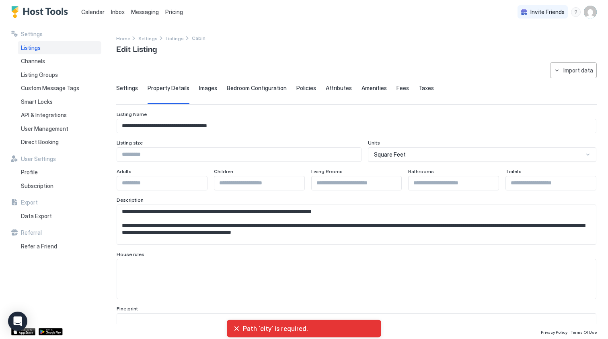
scroll to position [0, 0]
click at [208, 90] on span "Images" at bounding box center [208, 87] width 18 height 7
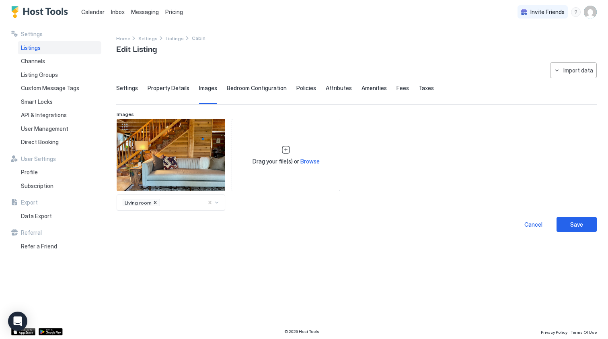
click at [128, 89] on span "Settings" at bounding box center [127, 87] width 22 height 7
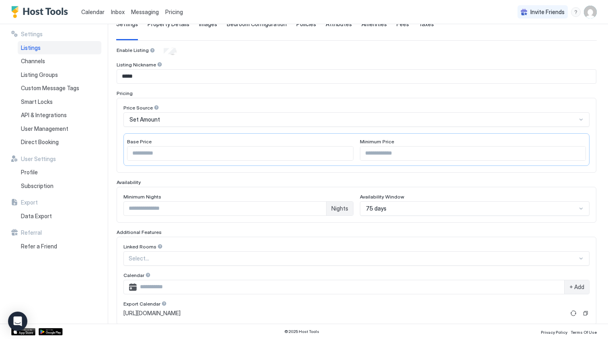
scroll to position [67, 0]
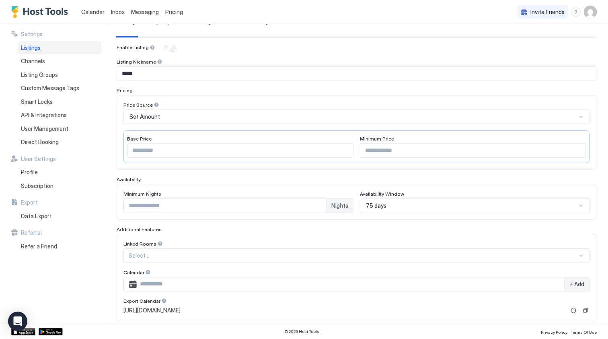
click at [138, 152] on input "***" at bounding box center [241, 151] width 226 height 14
type input "***"
click at [371, 150] on input "***" at bounding box center [473, 151] width 226 height 14
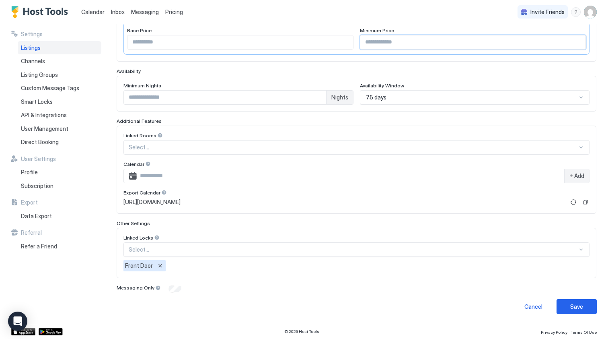
scroll to position [175, 0]
type input "***"
click at [578, 306] on div "Save" at bounding box center [576, 306] width 13 height 8
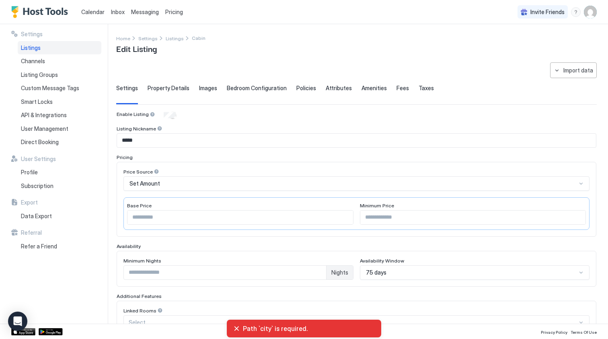
scroll to position [0, 0]
click at [174, 12] on span "Pricing" at bounding box center [174, 11] width 18 height 7
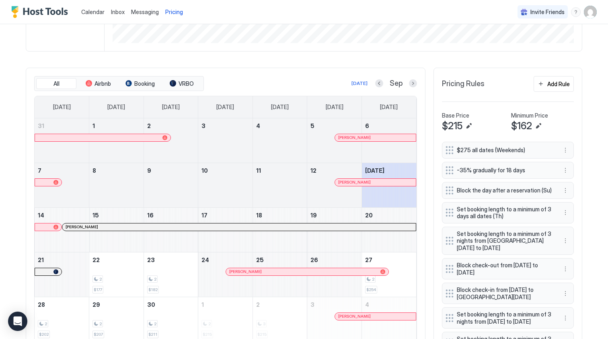
scroll to position [215, 0]
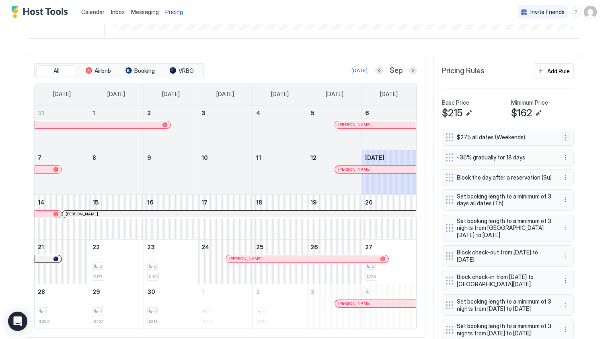
click at [566, 136] on button "More options" at bounding box center [566, 137] width 10 height 10
click at [571, 146] on div "Edit" at bounding box center [573, 148] width 18 height 6
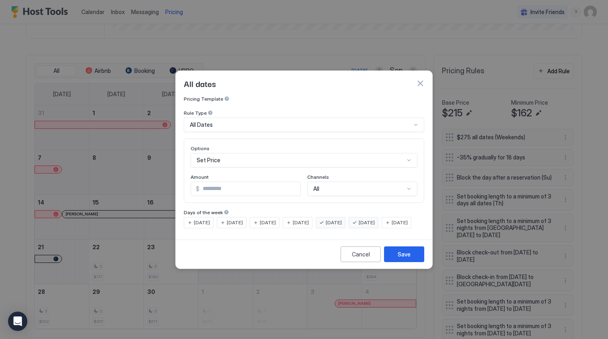
click at [209, 182] on input "***" at bounding box center [250, 189] width 101 height 14
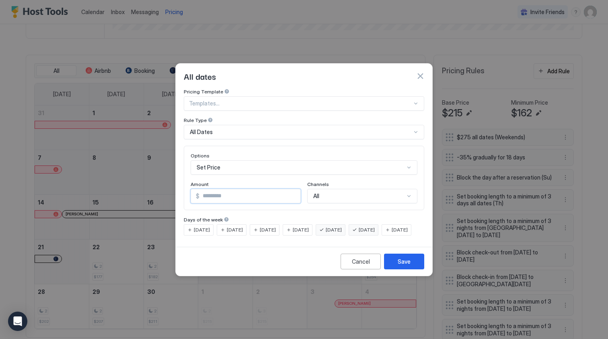
type input "***"
click at [407, 265] on div "Save" at bounding box center [404, 261] width 13 height 8
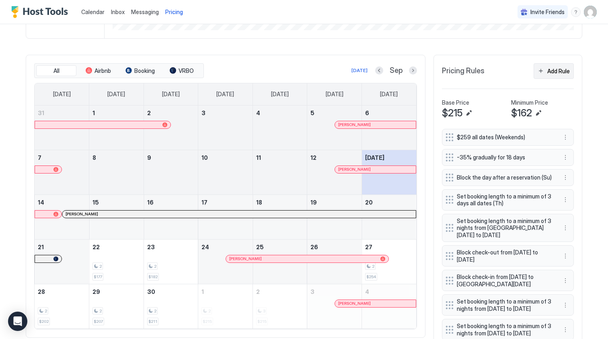
click at [553, 72] on div "Add Rule" at bounding box center [558, 71] width 23 height 8
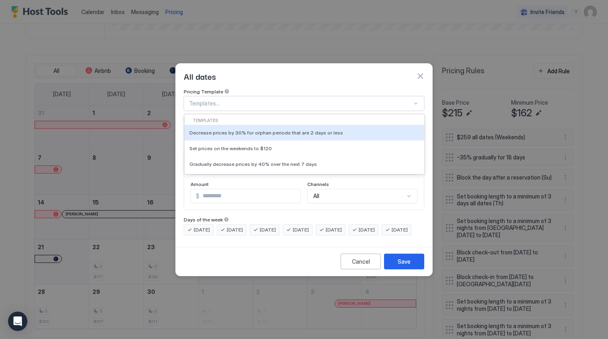
click at [211, 100] on div "Templates..." at bounding box center [300, 103] width 223 height 7
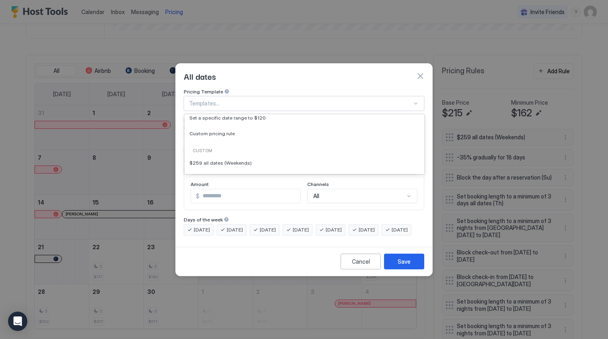
scroll to position [80, 0]
click at [235, 128] on div "Custom pricing rule" at bounding box center [304, 131] width 230 height 6
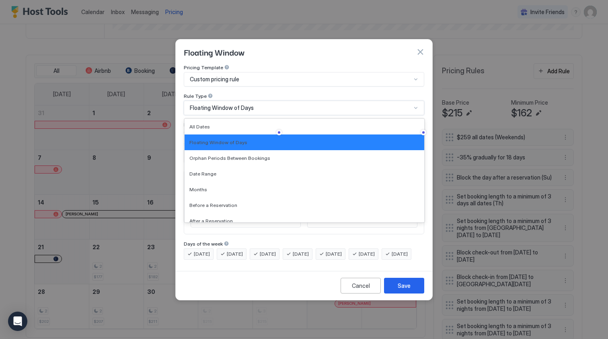
click at [224, 104] on span "Floating Window of Days" at bounding box center [222, 107] width 64 height 7
click at [225, 123] on div "All Dates" at bounding box center [304, 126] width 230 height 6
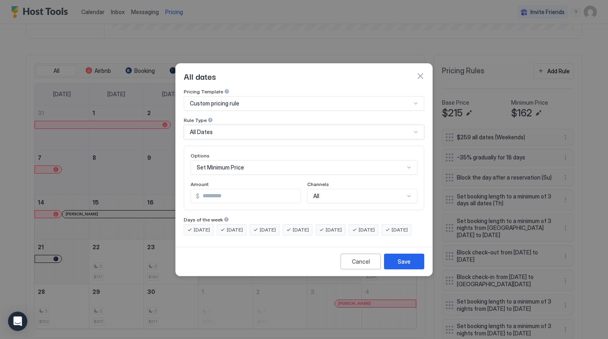
click at [228, 160] on div "Set Minimum Price" at bounding box center [304, 167] width 227 height 14
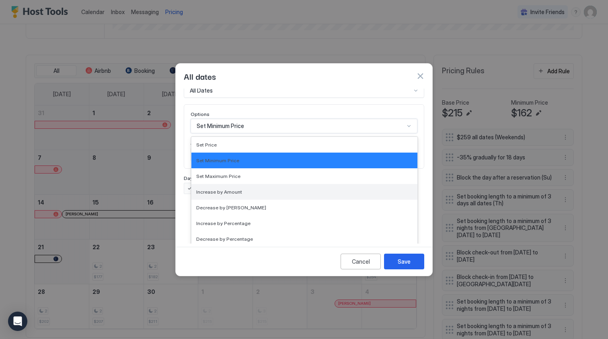
click at [245, 189] on div "Increase by Amount" at bounding box center [304, 192] width 216 height 6
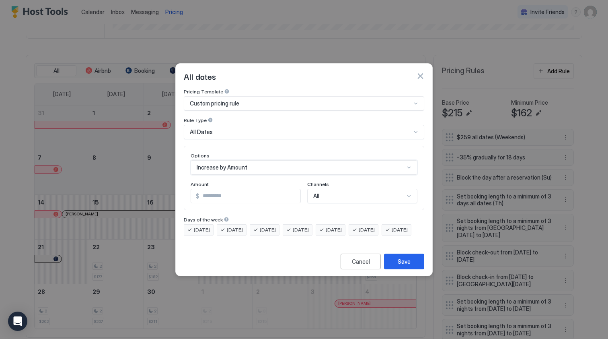
click at [245, 189] on input "***" at bounding box center [250, 196] width 101 height 14
click at [248, 161] on div "Increase by Amount" at bounding box center [304, 167] width 227 height 14
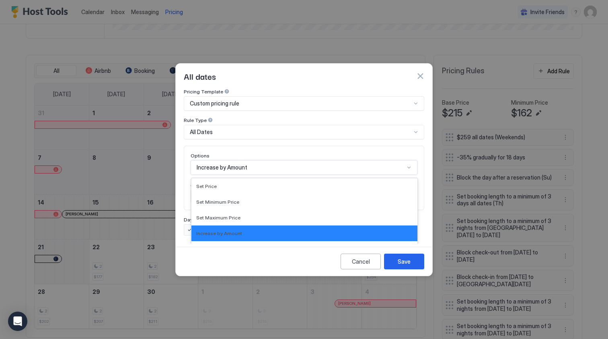
scroll to position [41, 0]
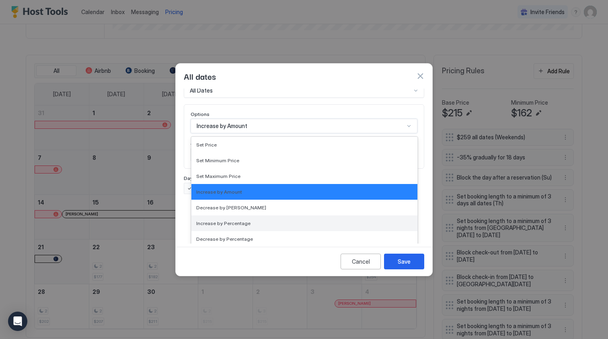
click at [252, 220] on div "Increase by Percentage" at bounding box center [304, 223] width 216 height 6
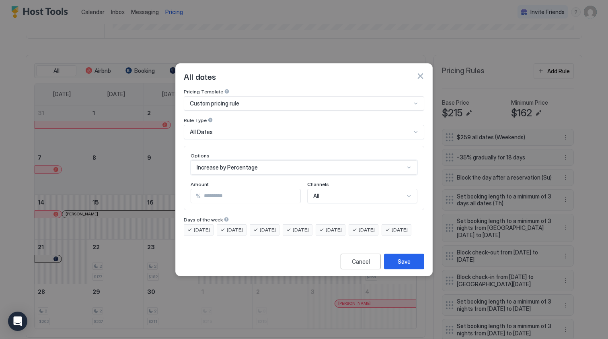
click at [237, 189] on input "***" at bounding box center [251, 196] width 100 height 14
type input "*"
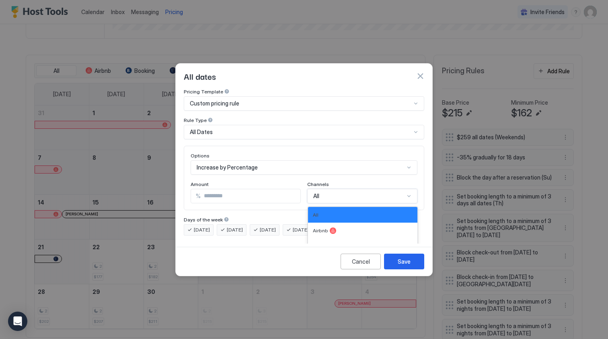
click at [335, 189] on div "All, 1 of 5. 5 results available. Use Up and Down to choose options, press Ente…" at bounding box center [362, 196] width 110 height 14
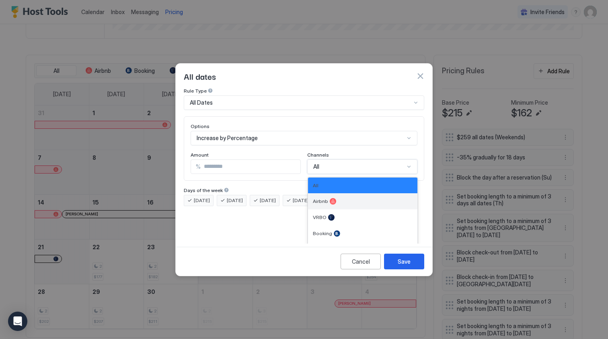
click at [335, 198] on div "Airbnb" at bounding box center [363, 201] width 100 height 6
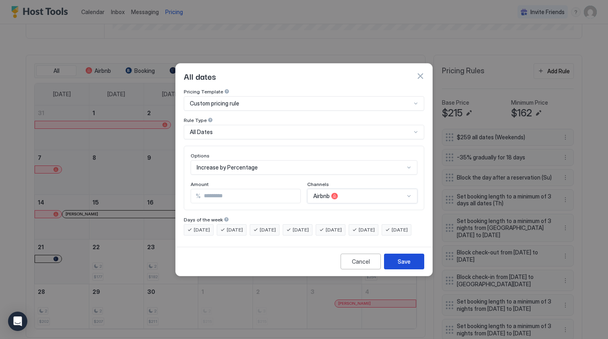
click at [400, 265] on div "Save" at bounding box center [404, 261] width 13 height 8
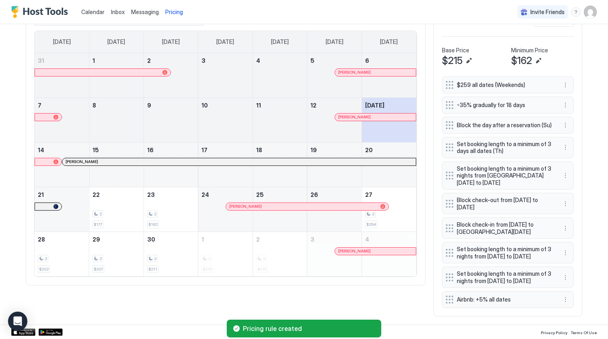
scroll to position [278, 0]
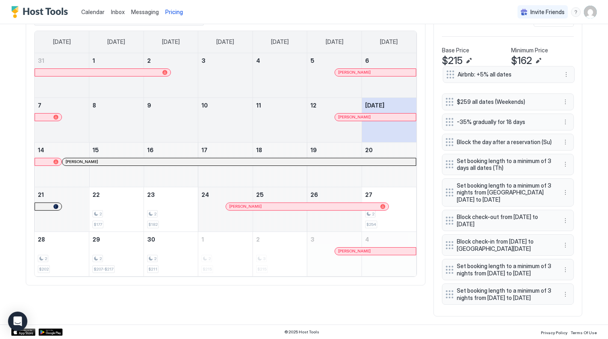
drag, startPoint x: 449, startPoint y: 298, endPoint x: 449, endPoint y: 74, distance: 224.9
click at [449, 76] on div "$259 all dates (Weekends) -35% gradually for 18 days Block the day after a rese…" at bounding box center [508, 192] width 132 height 232
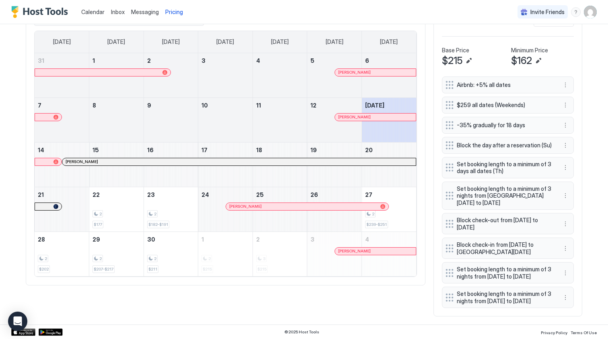
click at [591, 128] on div "Home Pricing Cabin Synced about 9 hours ago Min Price $ 0 Max Price $ 275 14 Da…" at bounding box center [303, 41] width 579 height 568
click at [403, 210] on div "2" at bounding box center [389, 214] width 48 height 8
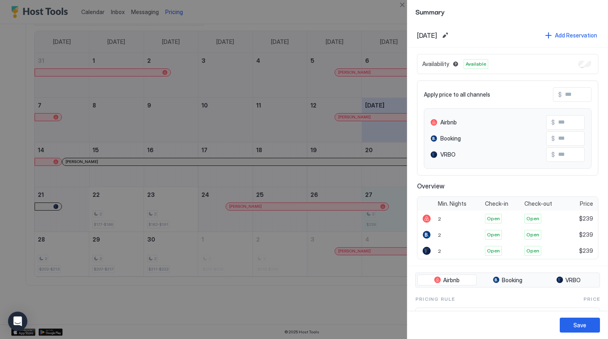
scroll to position [0, 0]
click at [402, 5] on button "Close" at bounding box center [402, 5] width 10 height 10
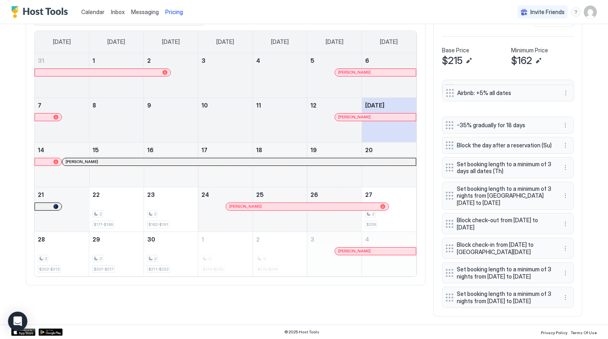
drag, startPoint x: 449, startPoint y: 72, endPoint x: 449, endPoint y: 92, distance: 20.1
click at [565, 80] on button "More options" at bounding box center [566, 85] width 10 height 10
click at [569, 83] on div "Edit" at bounding box center [573, 85] width 18 height 6
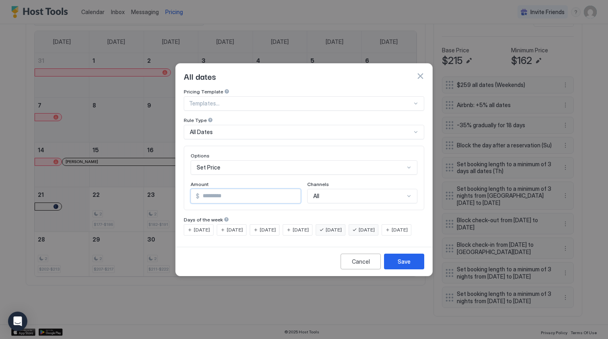
drag, startPoint x: 206, startPoint y: 189, endPoint x: 220, endPoint y: 189, distance: 14.1
click at [220, 189] on input "***" at bounding box center [250, 196] width 101 height 14
type input "***"
click at [397, 269] on button "Save" at bounding box center [404, 261] width 40 height 16
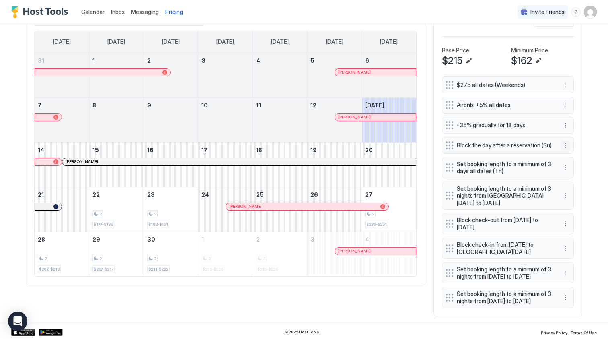
click at [566, 140] on button "More options" at bounding box center [566, 145] width 10 height 10
click at [570, 144] on div "Edit" at bounding box center [573, 145] width 18 height 6
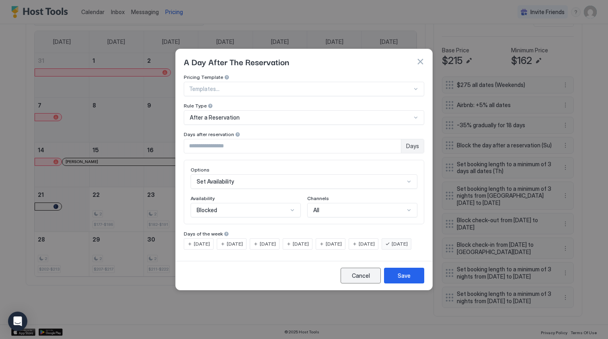
click at [358, 280] on div "Cancel" at bounding box center [361, 275] width 18 height 8
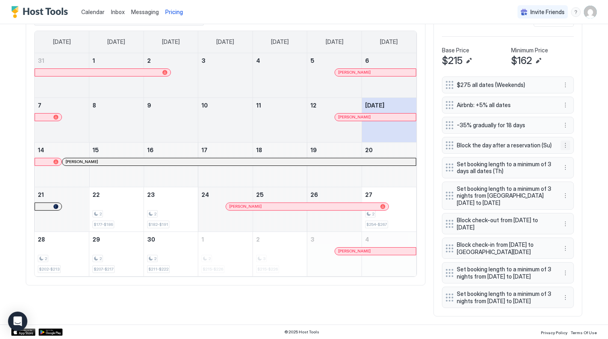
click at [566, 140] on button "More options" at bounding box center [566, 145] width 10 height 10
click at [570, 142] on div "Edit" at bounding box center [576, 145] width 30 height 13
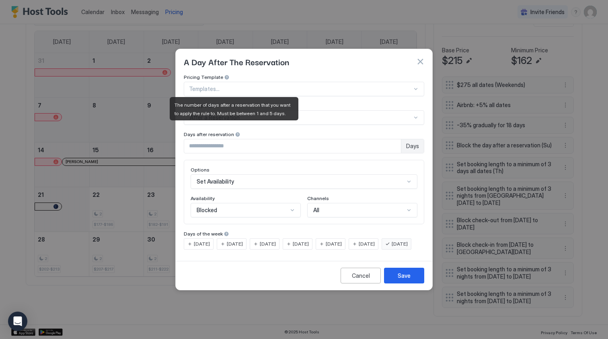
click at [233, 139] on input "Input Field" at bounding box center [292, 146] width 217 height 14
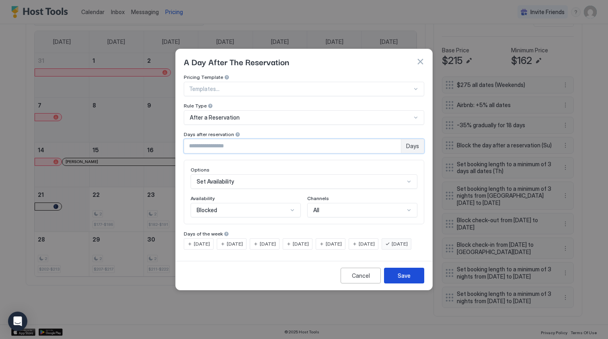
type input "*"
click at [403, 280] on div "Save" at bounding box center [404, 275] width 13 height 8
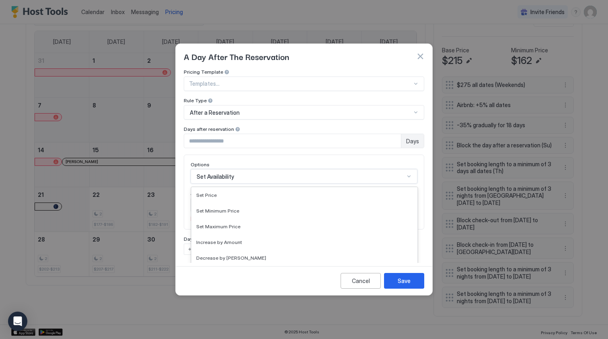
click at [249, 169] on div "Set Availability selected, 15 of 17. 17 results available. Use Up and Down to c…" at bounding box center [304, 176] width 227 height 14
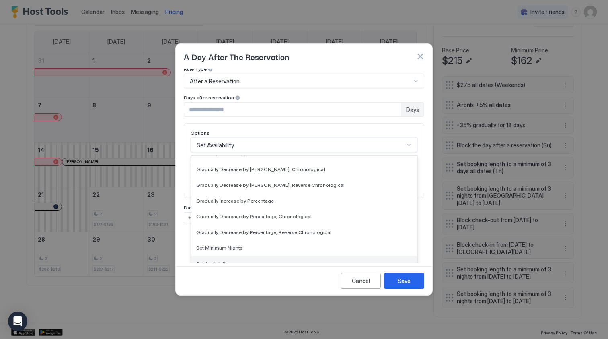
click at [242, 260] on div "Set Availability" at bounding box center [304, 263] width 216 height 6
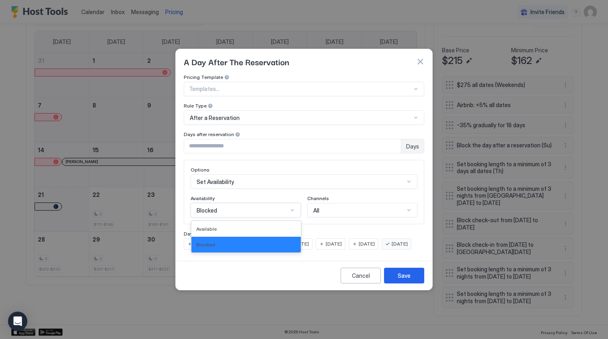
click at [235, 206] on div "Blocked" at bounding box center [242, 209] width 91 height 7
click at [231, 241] on div "Blocked" at bounding box center [246, 244] width 100 height 6
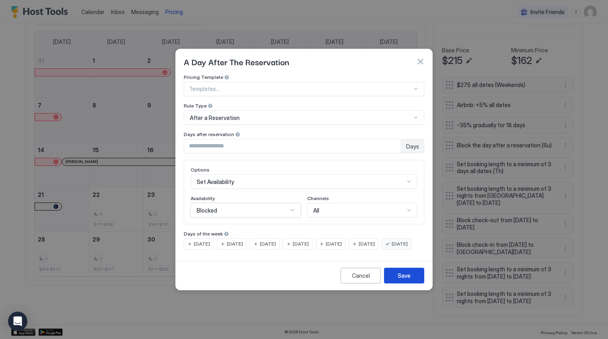
click at [403, 280] on div "Save" at bounding box center [404, 275] width 13 height 8
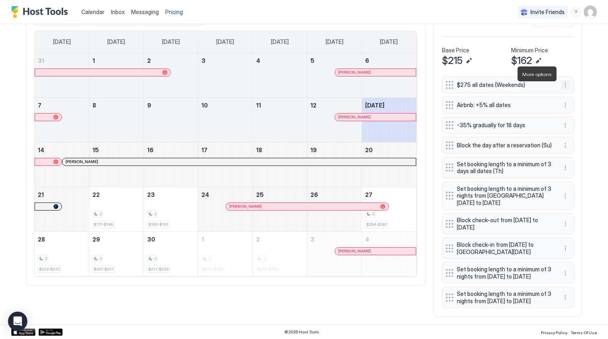
click at [566, 80] on button "More options" at bounding box center [566, 85] width 10 height 10
click at [570, 82] on div "Edit" at bounding box center [573, 85] width 18 height 6
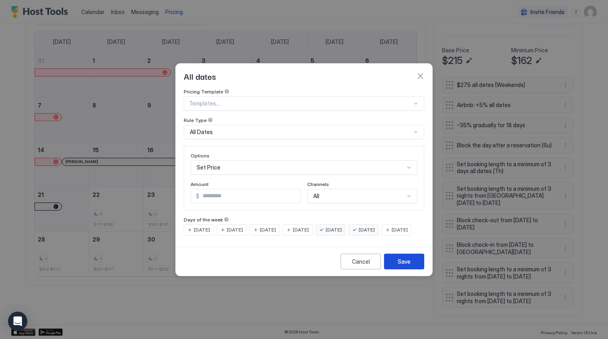
click at [404, 265] on div "Save" at bounding box center [404, 261] width 13 height 8
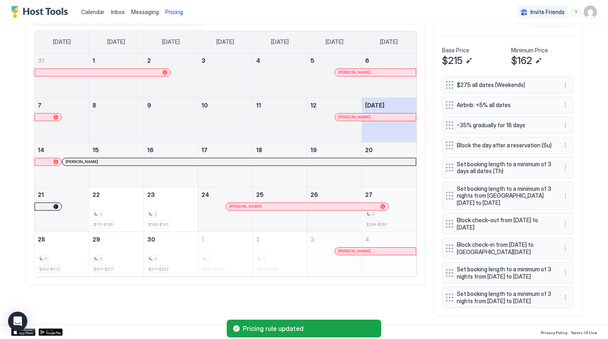
click at [399, 195] on div "2 $254-$267" at bounding box center [389, 209] width 48 height 38
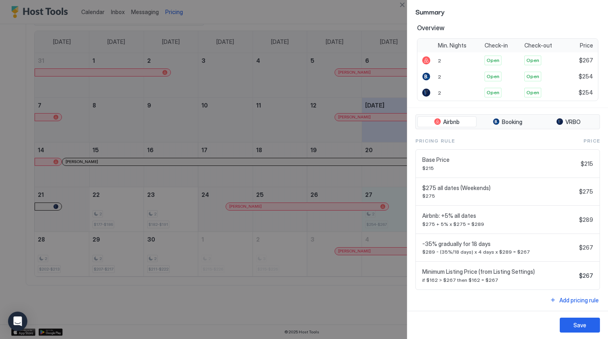
scroll to position [158, 0]
click at [570, 121] on span "VRBO" at bounding box center [573, 122] width 15 height 7
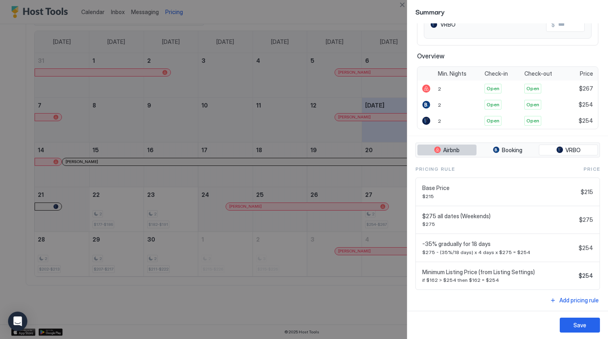
click at [459, 154] on button "Airbnb" at bounding box center [447, 149] width 59 height 11
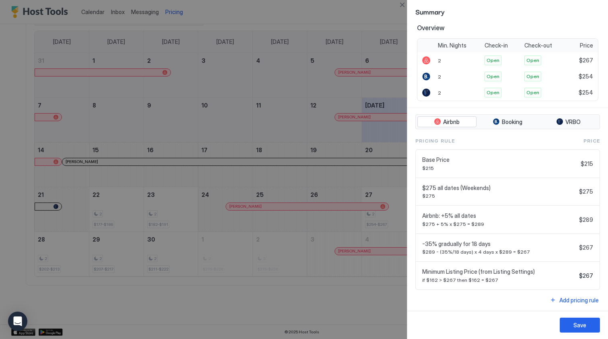
scroll to position [158, 0]
click at [570, 123] on span "VRBO" at bounding box center [573, 122] width 15 height 7
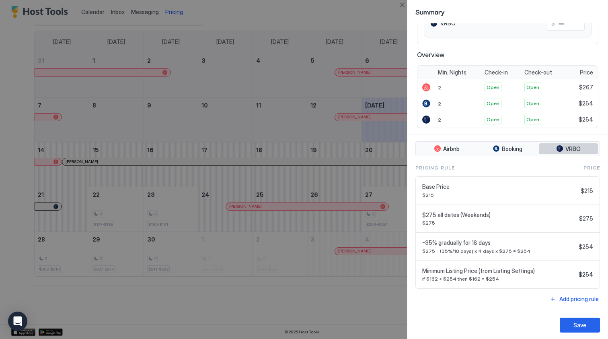
scroll to position [130, 0]
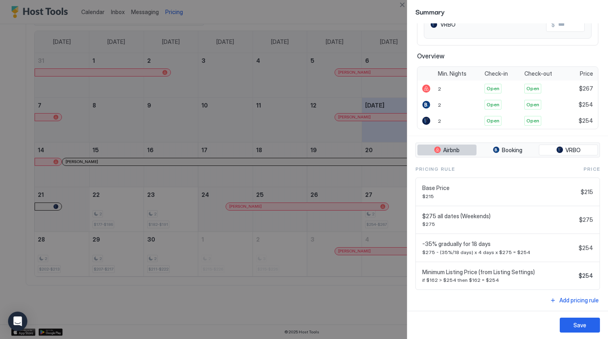
click at [449, 152] on span "Airbnb" at bounding box center [451, 149] width 16 height 7
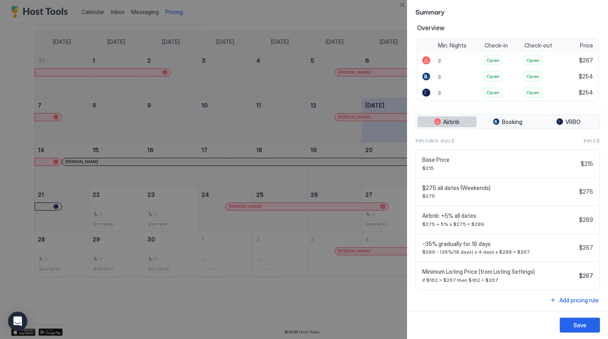
scroll to position [158, 0]
drag, startPoint x: 449, startPoint y: 152, endPoint x: 375, endPoint y: 177, distance: 78.0
click at [375, 177] on div at bounding box center [304, 169] width 608 height 339
click at [367, 276] on div at bounding box center [304, 169] width 608 height 339
click at [401, 6] on button "Close" at bounding box center [402, 5] width 10 height 10
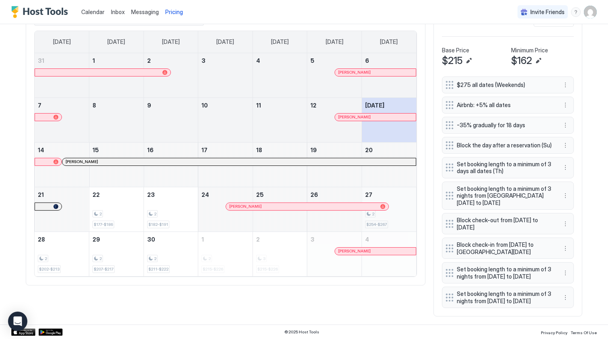
click at [405, 210] on div "2" at bounding box center [389, 214] width 48 height 8
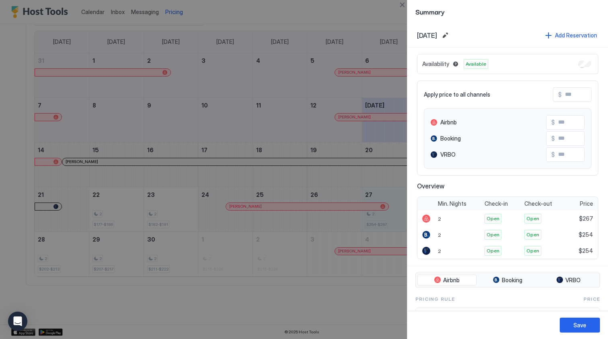
click at [115, 241] on div at bounding box center [304, 169] width 608 height 339
click at [450, 37] on button "Edit date range" at bounding box center [445, 36] width 10 height 10
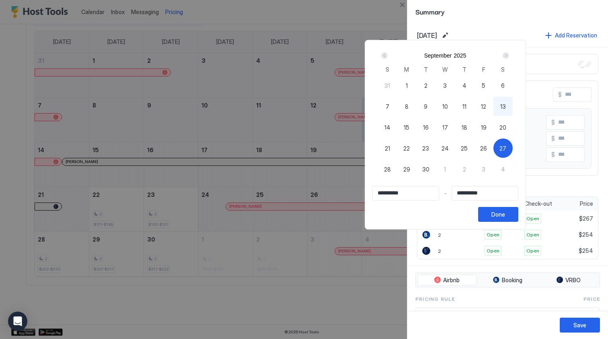
click at [513, 195] on input "**********" at bounding box center [485, 193] width 66 height 14
click at [410, 171] on span "29" at bounding box center [406, 169] width 7 height 8
type input "**********"
click at [506, 144] on span "27" at bounding box center [503, 148] width 7 height 8
type input "**********"
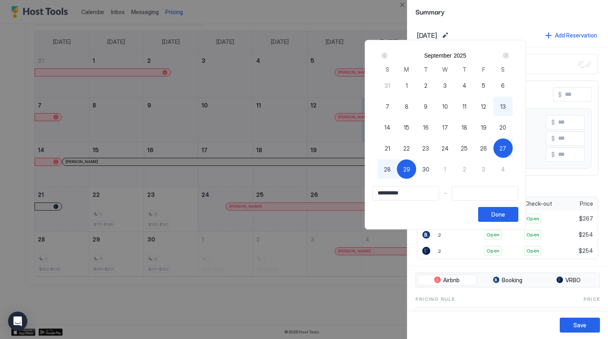
click at [416, 170] on div "29" at bounding box center [406, 168] width 19 height 19
type input "**********"
click at [505, 212] on div "Done" at bounding box center [499, 214] width 14 height 8
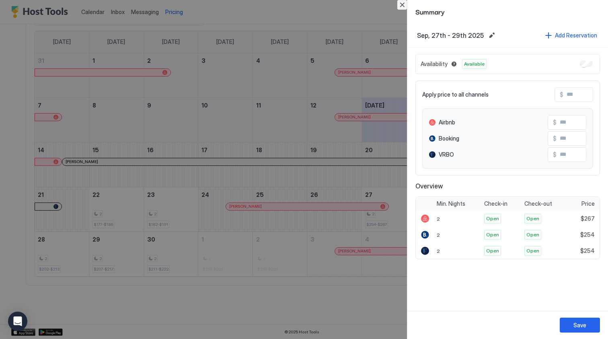
click at [402, 4] on button "Close" at bounding box center [402, 5] width 10 height 10
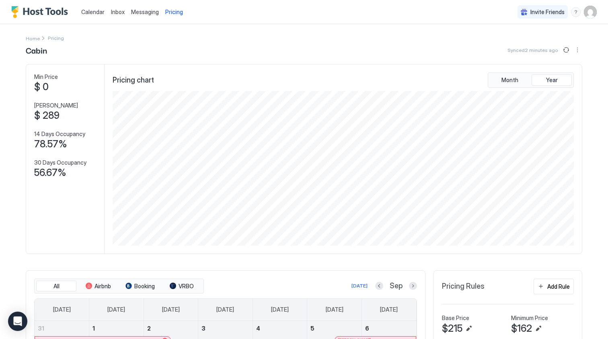
scroll to position [0, 0]
click at [579, 49] on button "More options" at bounding box center [578, 50] width 10 height 10
click at [591, 77] on div at bounding box center [304, 169] width 608 height 339
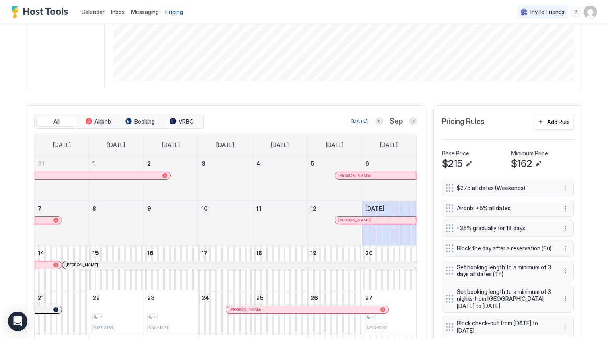
scroll to position [228, 0]
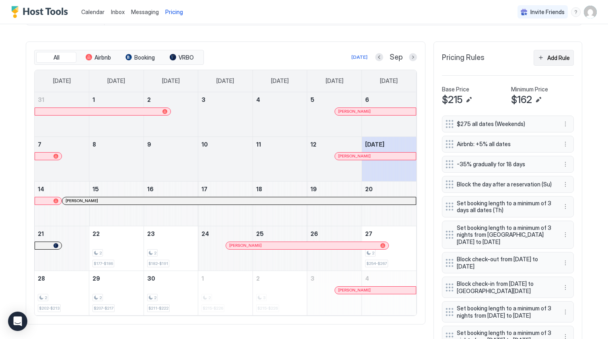
click at [556, 60] on div "Add Rule" at bounding box center [558, 57] width 23 height 8
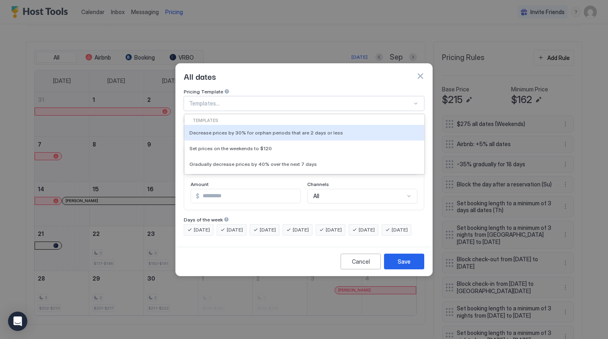
click at [233, 100] on div at bounding box center [300, 103] width 223 height 7
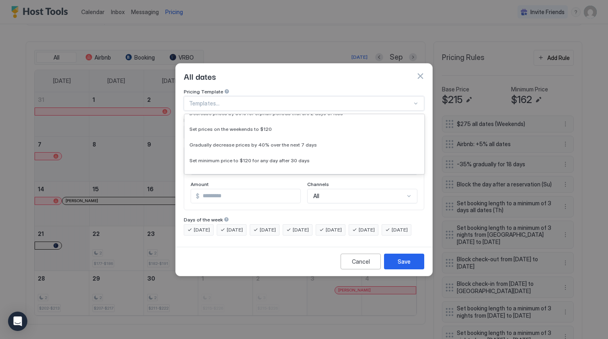
scroll to position [0, 0]
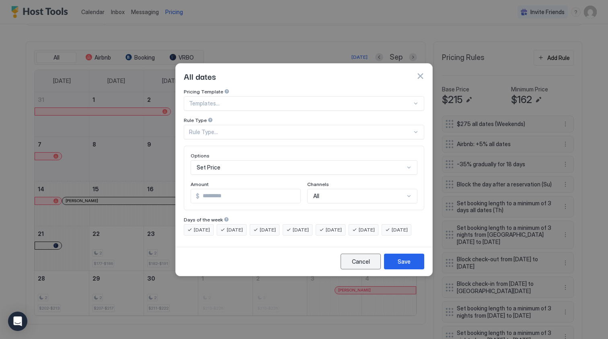
click at [360, 265] on div "Cancel" at bounding box center [361, 261] width 18 height 8
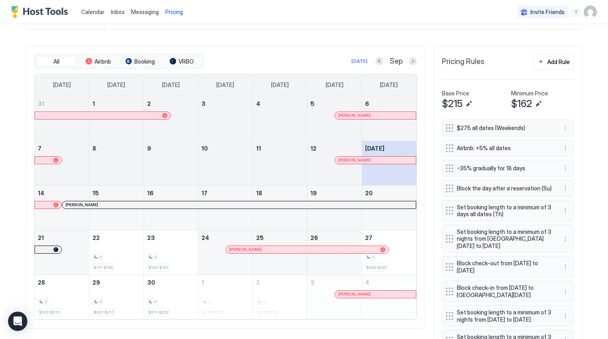
scroll to position [225, 0]
click at [554, 60] on div "Add Rule" at bounding box center [558, 61] width 23 height 8
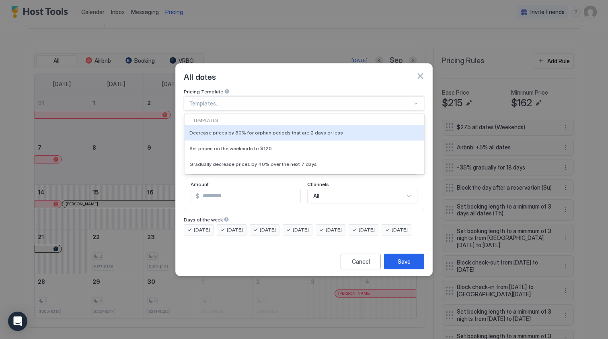
click at [224, 100] on div at bounding box center [300, 103] width 223 height 7
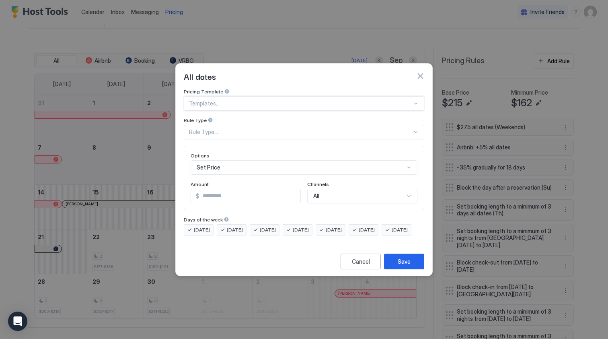
click at [222, 130] on div "Rule Type..." at bounding box center [304, 132] width 241 height 14
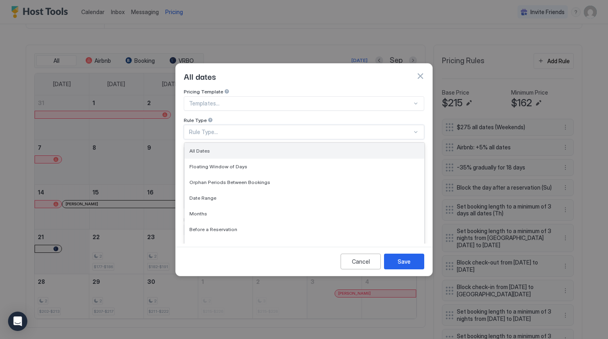
click at [259, 148] on div "All Dates" at bounding box center [304, 151] width 230 height 6
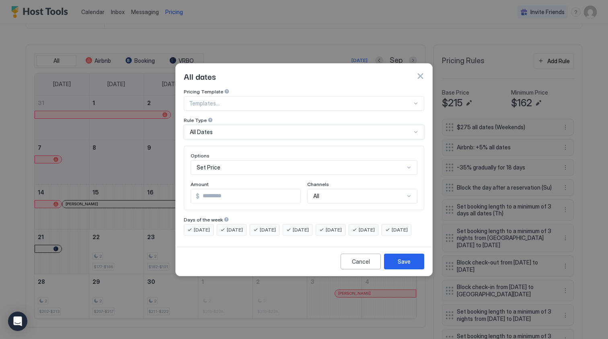
click at [250, 161] on div "Set Price" at bounding box center [304, 167] width 227 height 14
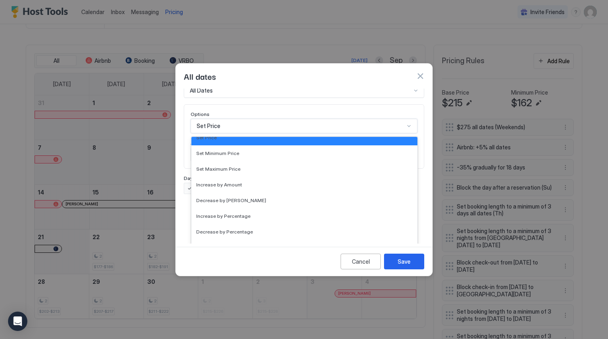
scroll to position [0, 0]
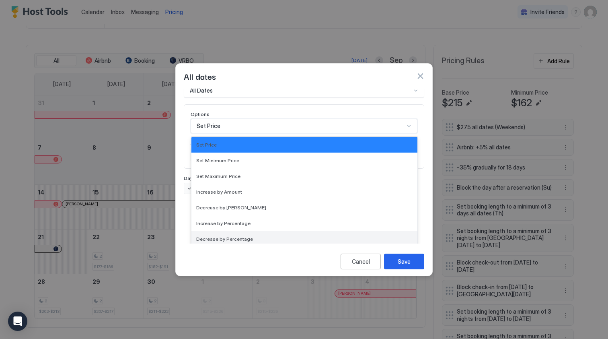
click at [291, 236] on div "Decrease by Percentage" at bounding box center [304, 239] width 216 height 6
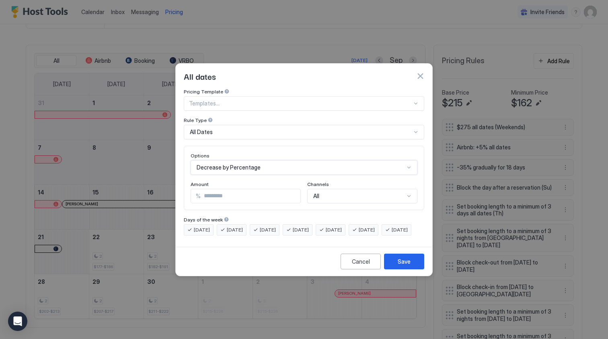
click at [251, 128] on div "All Dates" at bounding box center [301, 131] width 222 height 7
click at [253, 128] on div "All Dates" at bounding box center [301, 131] width 222 height 7
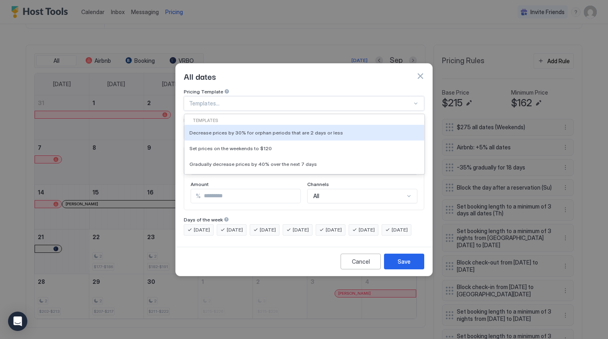
click at [248, 100] on div at bounding box center [300, 103] width 223 height 7
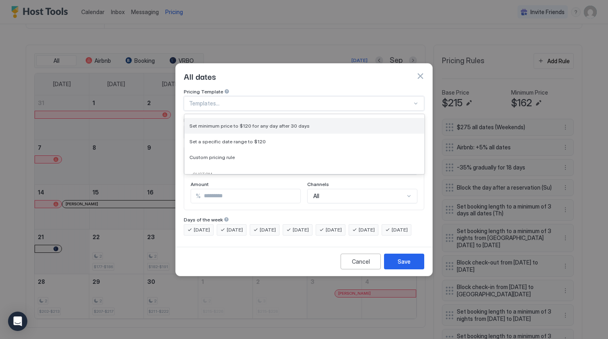
scroll to position [56, 0]
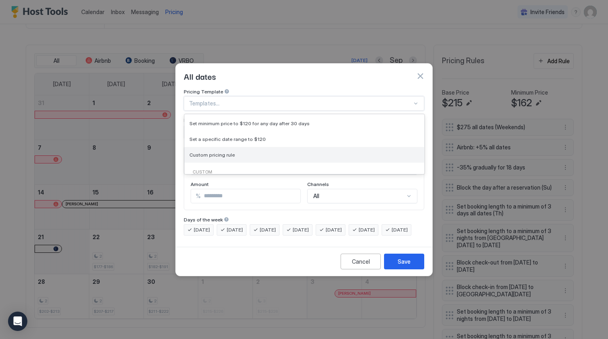
click at [327, 152] on div "Custom pricing rule" at bounding box center [304, 155] width 230 height 6
type input "***"
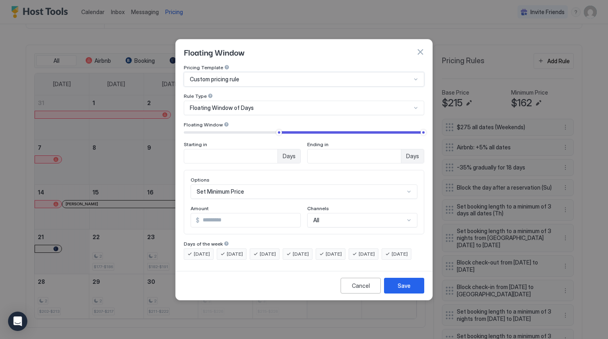
click at [270, 104] on div "Floating Window of Days" at bounding box center [301, 107] width 222 height 7
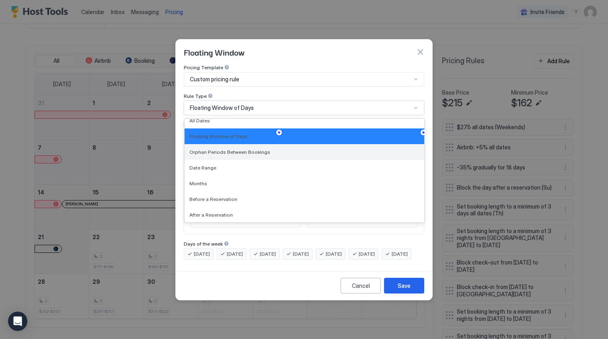
scroll to position [6, 0]
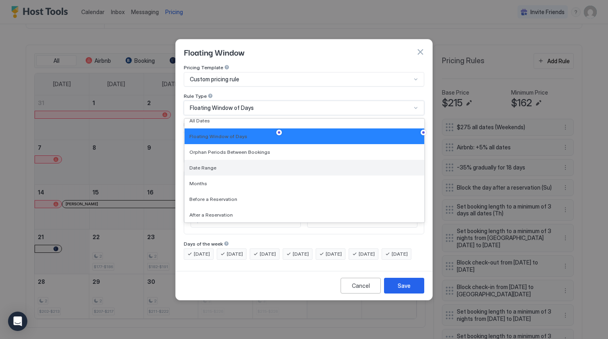
click at [259, 165] on div "Date Range" at bounding box center [304, 168] width 230 height 6
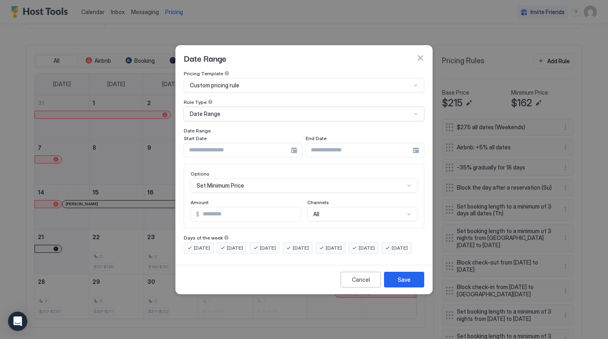
click at [255, 110] on div "Date Range" at bounding box center [301, 113] width 222 height 7
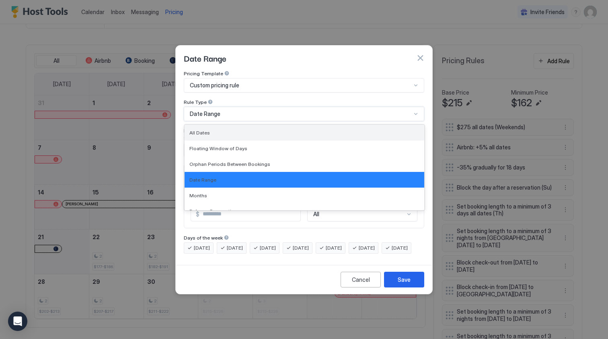
click at [248, 130] on div "All Dates" at bounding box center [304, 133] width 230 height 6
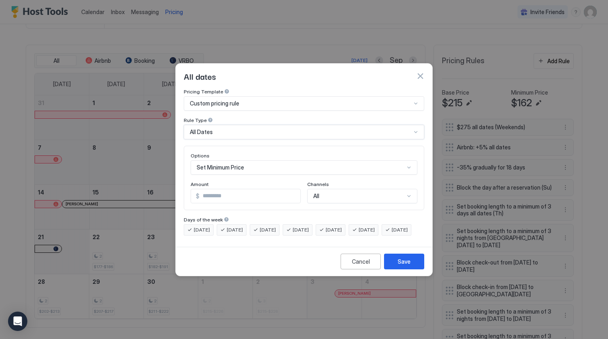
click at [254, 160] on div "Set Minimum Price" at bounding box center [304, 167] width 227 height 14
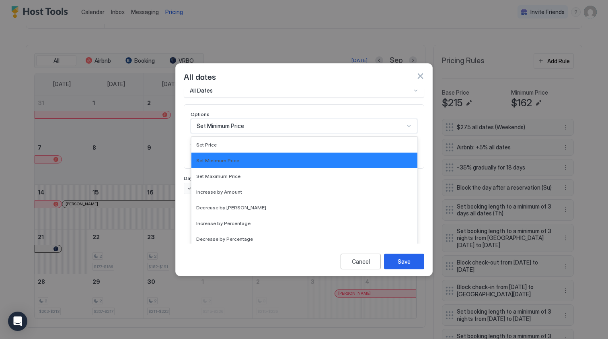
scroll to position [0, 0]
click at [266, 204] on div "Decrease by Amount" at bounding box center [304, 207] width 216 height 6
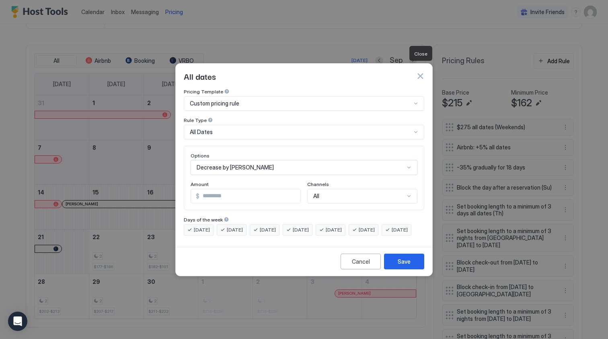
click at [420, 72] on button "button" at bounding box center [420, 76] width 8 height 8
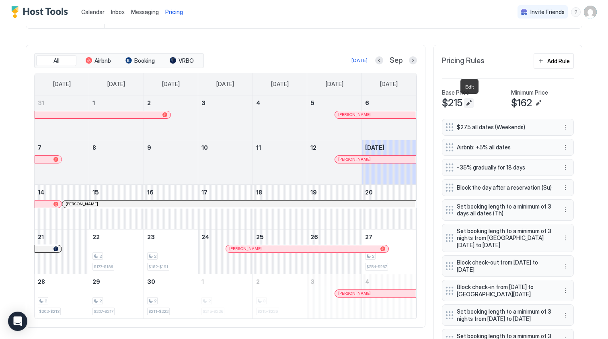
click at [469, 103] on button "Edit" at bounding box center [469, 103] width 10 height 10
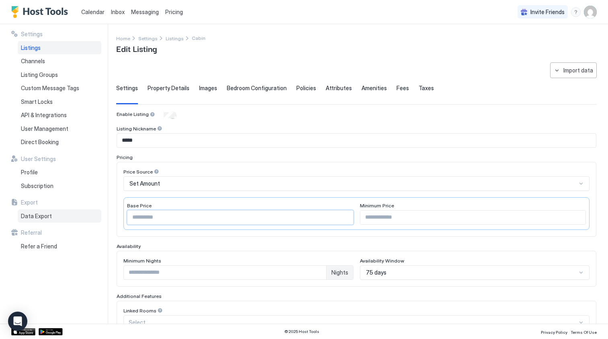
drag, startPoint x: 146, startPoint y: 216, endPoint x: 93, endPoint y: 216, distance: 53.5
click at [93, 216] on div "**********" at bounding box center [304, 173] width 608 height 299
type input "***"
click at [383, 216] on input "***" at bounding box center [473, 217] width 226 height 14
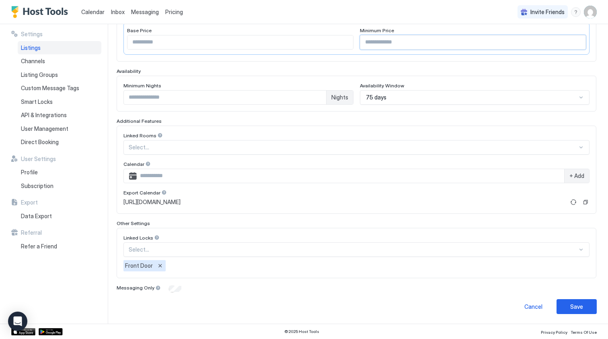
scroll to position [175, 0]
type input "***"
click at [574, 308] on div "Save" at bounding box center [576, 306] width 13 height 8
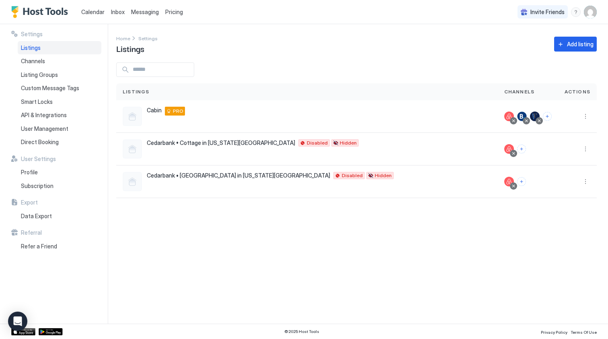
click at [171, 12] on span "Pricing" at bounding box center [174, 11] width 18 height 7
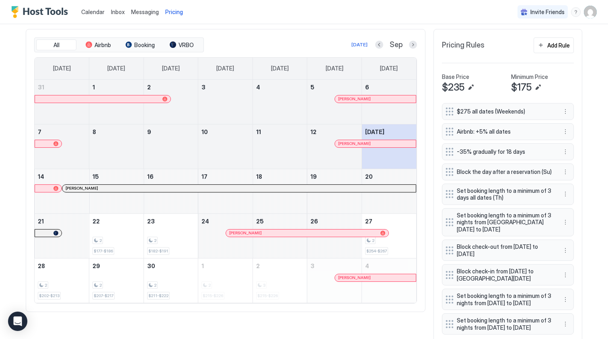
scroll to position [232, 0]
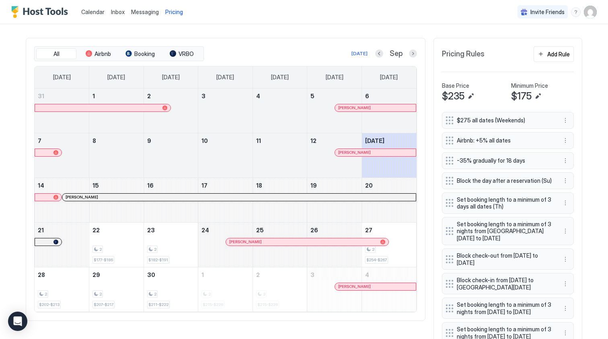
click at [412, 52] on button "Next month" at bounding box center [413, 53] width 8 height 8
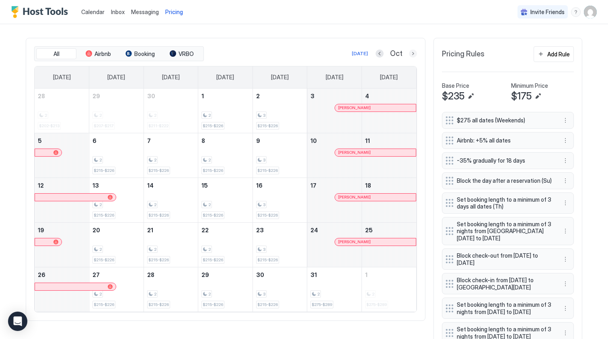
click at [414, 54] on button "Next month" at bounding box center [413, 53] width 8 height 8
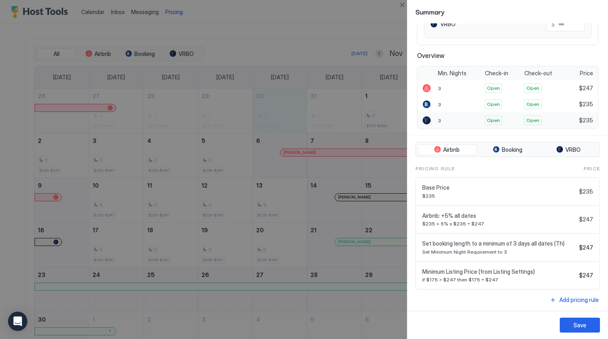
scroll to position [130, 0]
click at [568, 150] on span "VRBO" at bounding box center [573, 149] width 15 height 7
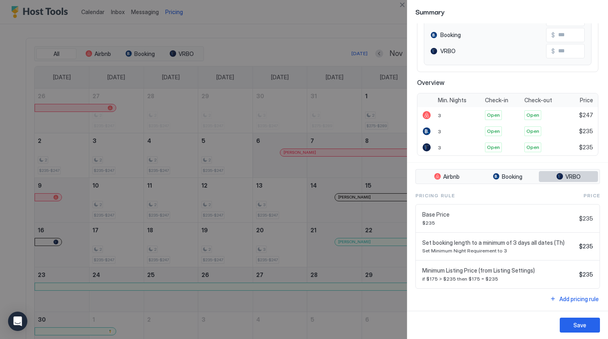
scroll to position [102, 0]
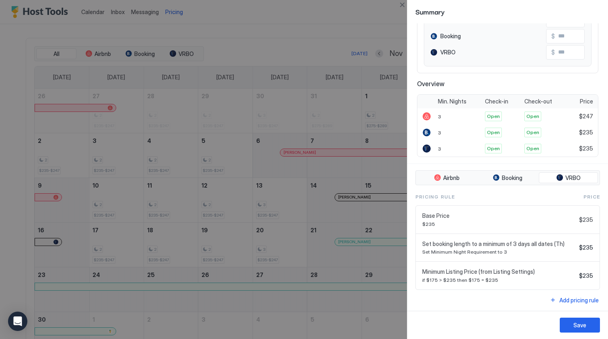
click at [370, 142] on div at bounding box center [304, 169] width 608 height 339
click at [403, 5] on button "Close" at bounding box center [402, 5] width 10 height 10
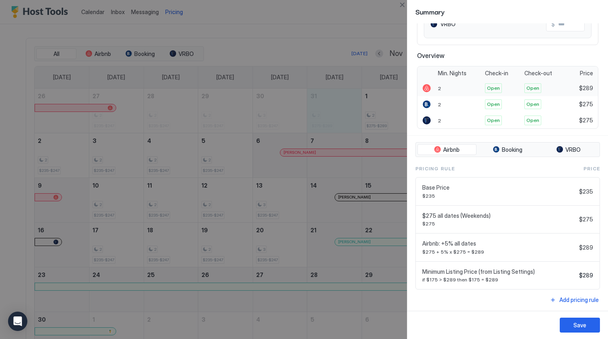
scroll to position [130, 0]
click at [568, 150] on span "VRBO" at bounding box center [573, 149] width 15 height 7
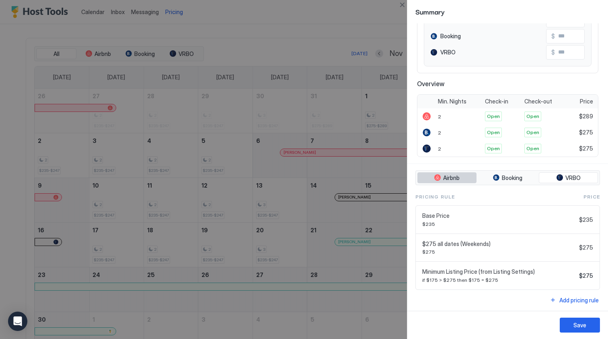
click at [452, 174] on span "Airbnb" at bounding box center [451, 177] width 16 height 7
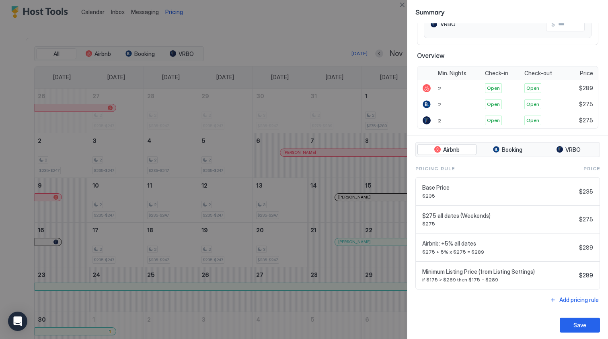
scroll to position [130, 0]
click at [364, 208] on div at bounding box center [304, 169] width 608 height 339
click at [402, 5] on button "Close" at bounding box center [402, 5] width 10 height 10
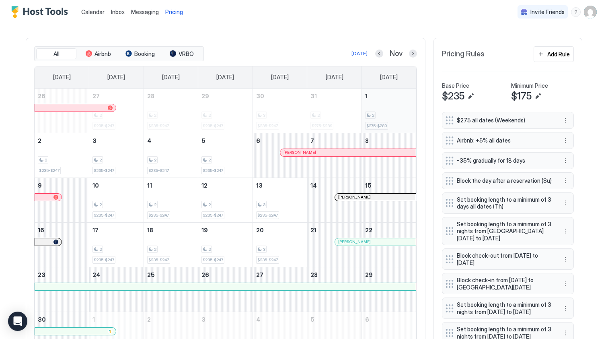
click at [392, 105] on div "2 $275-$289" at bounding box center [389, 111] width 48 height 38
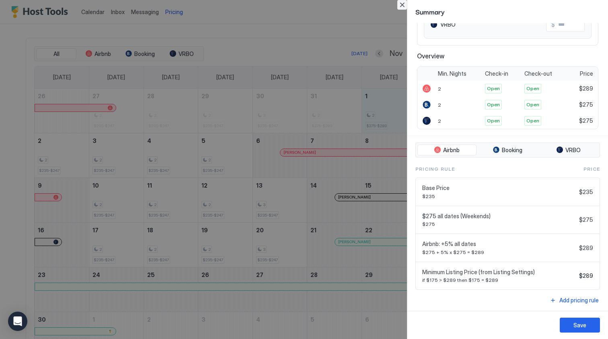
click at [405, 5] on button "Close" at bounding box center [402, 5] width 10 height 10
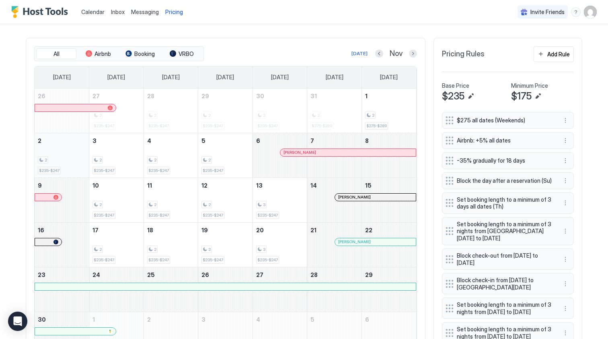
click at [76, 153] on div "2 $235-$247" at bounding box center [62, 155] width 48 height 38
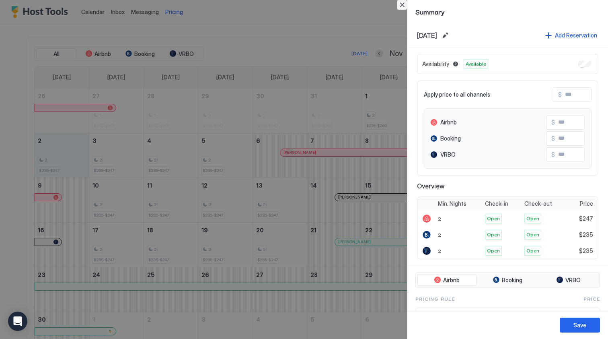
click at [404, 5] on button "Close" at bounding box center [402, 5] width 10 height 10
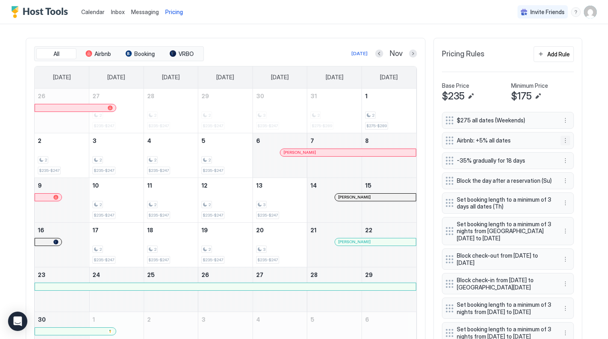
click at [565, 141] on button "More options" at bounding box center [566, 141] width 10 height 10
click at [574, 148] on span "Edit" at bounding box center [577, 151] width 9 height 6
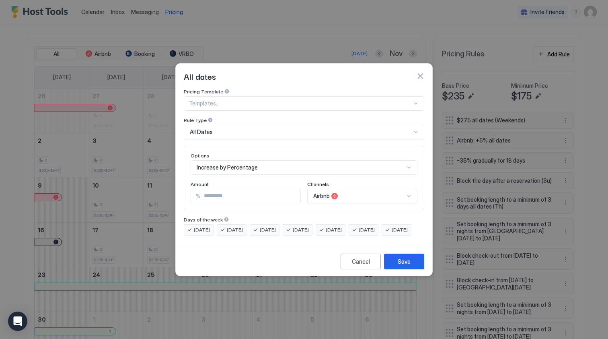
click at [205, 191] on input "*" at bounding box center [251, 196] width 100 height 14
type input "**"
click at [403, 265] on div "Save" at bounding box center [404, 261] width 13 height 8
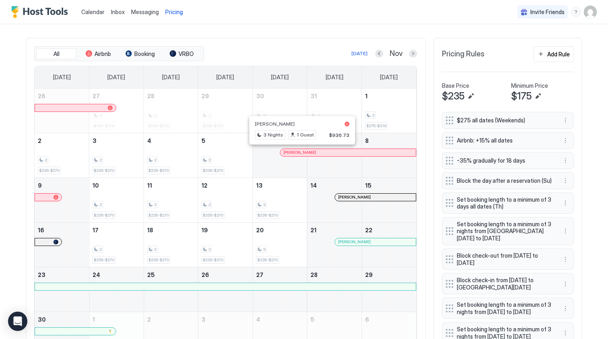
click at [299, 152] on div at bounding box center [299, 152] width 6 height 6
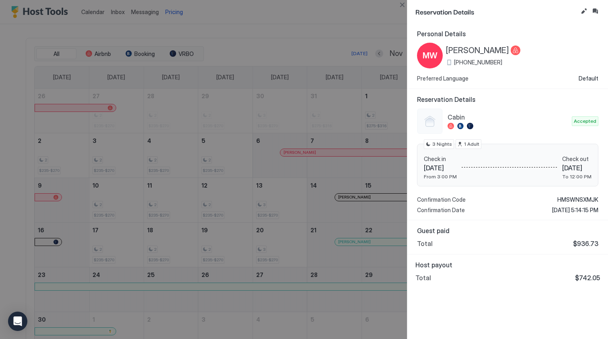
click at [368, 184] on div at bounding box center [304, 169] width 608 height 339
click at [405, 4] on button "Close" at bounding box center [402, 5] width 10 height 10
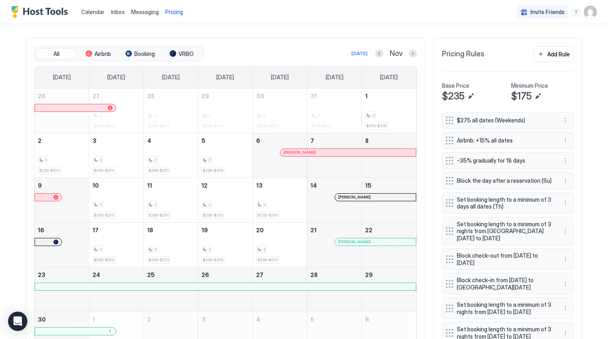
click at [348, 196] on div at bounding box center [348, 197] width 6 height 6
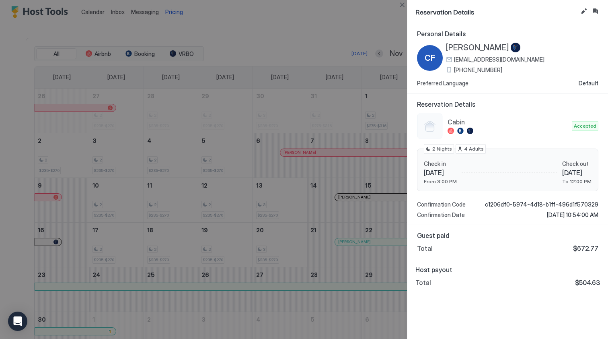
click at [335, 143] on div at bounding box center [304, 169] width 608 height 339
click at [403, 6] on button "Close" at bounding box center [402, 5] width 10 height 10
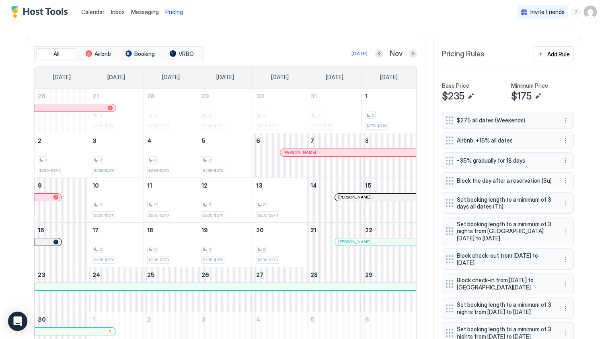
click at [298, 152] on div at bounding box center [298, 152] width 6 height 6
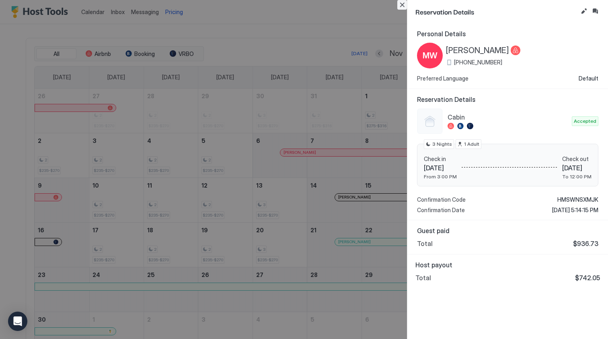
click at [403, 6] on button "Close" at bounding box center [402, 5] width 10 height 10
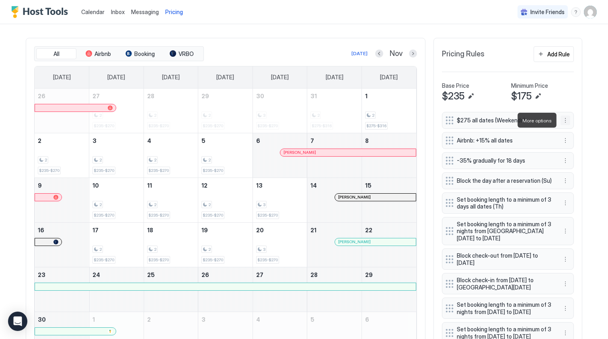
click at [566, 119] on button "More options" at bounding box center [566, 120] width 10 height 10
click at [571, 130] on div "Edit" at bounding box center [573, 131] width 18 height 6
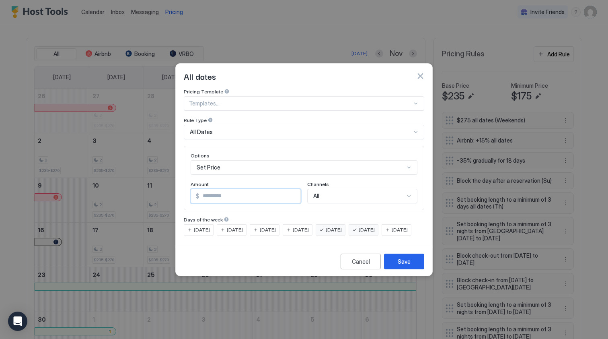
drag, startPoint x: 216, startPoint y: 182, endPoint x: 181, endPoint y: 182, distance: 35.8
click at [181, 182] on div "Pricing Template Templates... Rule Type All Dates Options Set Price Amount $ **…" at bounding box center [304, 165] width 257 height 155
type input "***"
click at [404, 265] on div "Save" at bounding box center [404, 261] width 13 height 8
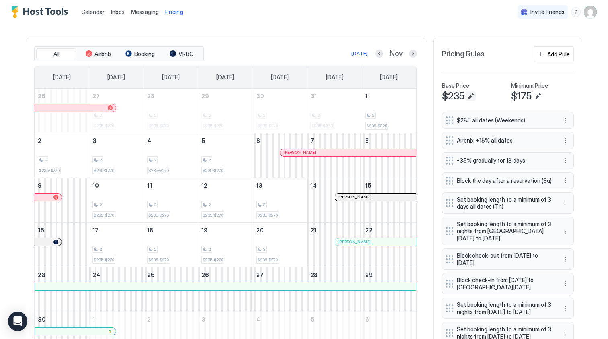
click at [473, 95] on button "Edit" at bounding box center [471, 96] width 10 height 10
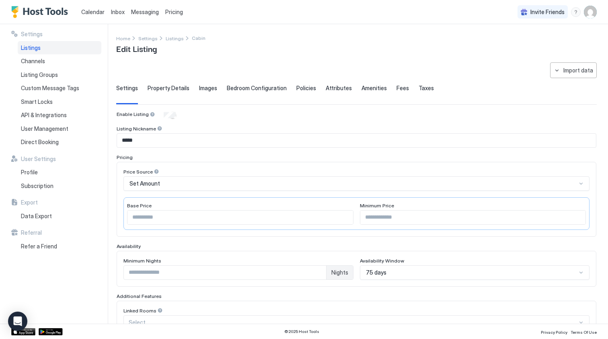
click at [152, 216] on input "***" at bounding box center [241, 217] width 226 height 14
type input "***"
click at [370, 219] on input "***" at bounding box center [473, 217] width 226 height 14
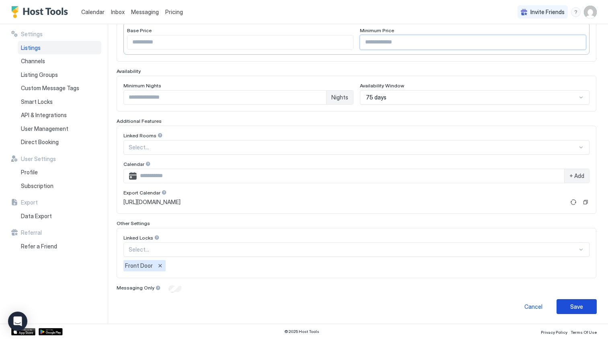
scroll to position [175, 0]
type input "***"
click at [579, 309] on div "Save" at bounding box center [576, 306] width 13 height 8
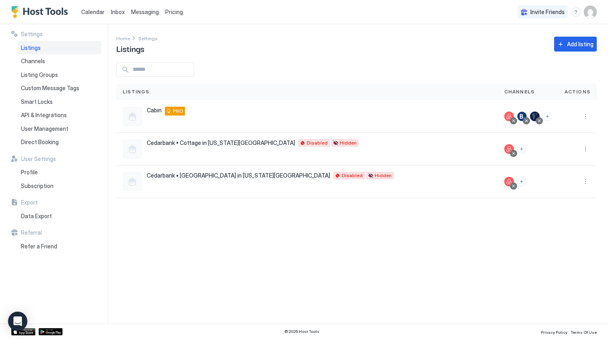
click at [163, 12] on div "Pricing" at bounding box center [174, 12] width 24 height 14
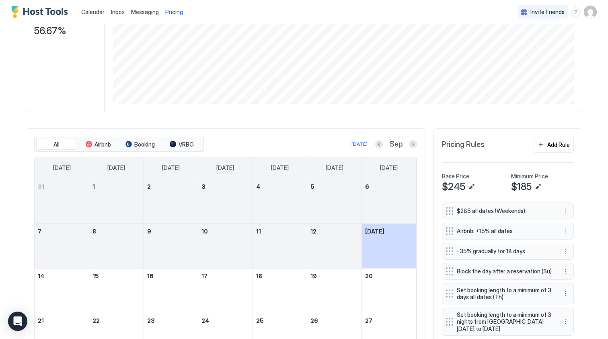
scroll to position [143, 0]
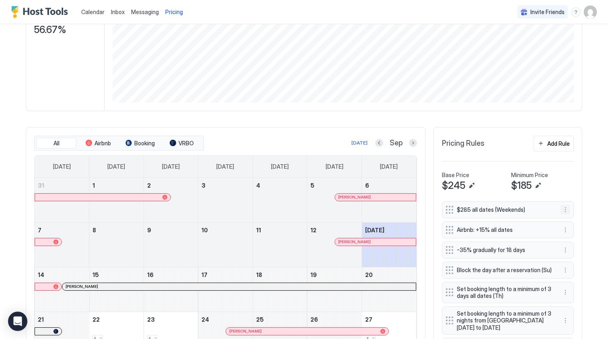
click at [565, 208] on button "More options" at bounding box center [566, 210] width 10 height 10
click at [569, 218] on div "Edit" at bounding box center [573, 221] width 18 height 6
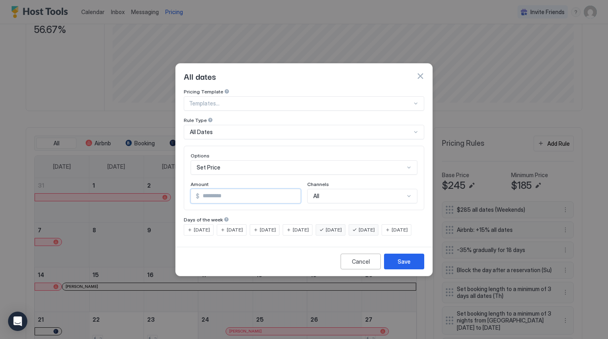
click at [216, 189] on input "***" at bounding box center [250, 196] width 101 height 14
type input "***"
click at [398, 265] on div "Save" at bounding box center [404, 261] width 13 height 8
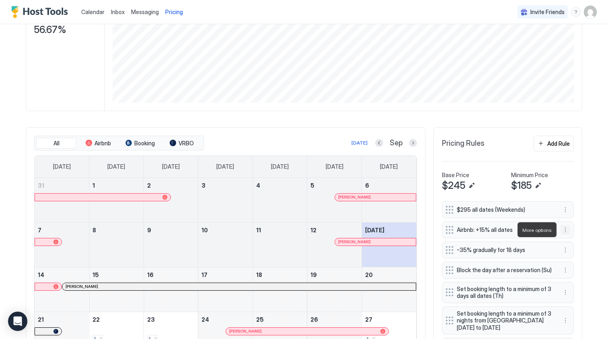
click at [565, 230] on button "More options" at bounding box center [566, 230] width 10 height 10
click at [572, 240] on div "Edit" at bounding box center [573, 241] width 18 height 6
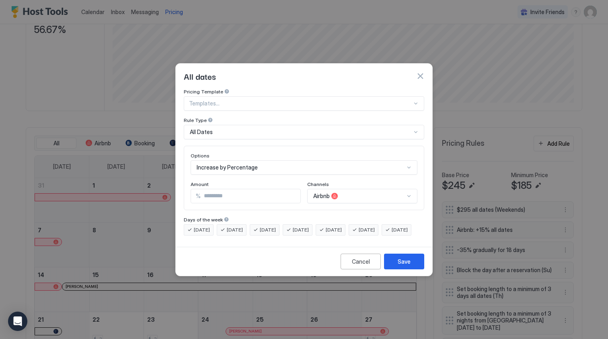
click at [216, 189] on input "**" at bounding box center [251, 196] width 100 height 14
type input "**"
click at [398, 265] on div "Save" at bounding box center [404, 261] width 13 height 8
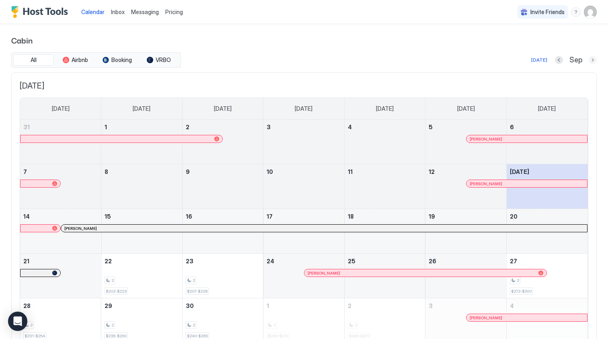
click at [592, 61] on button "Next month" at bounding box center [593, 60] width 8 height 8
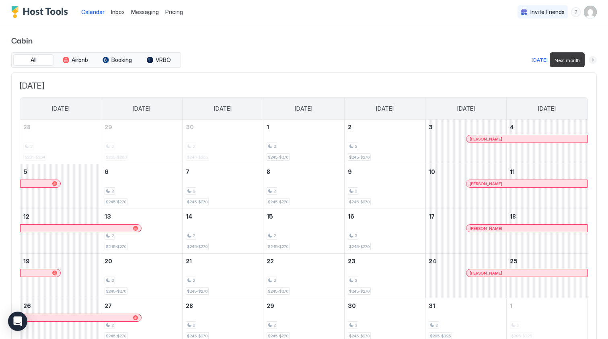
click at [593, 60] on button "Next month" at bounding box center [593, 60] width 8 height 8
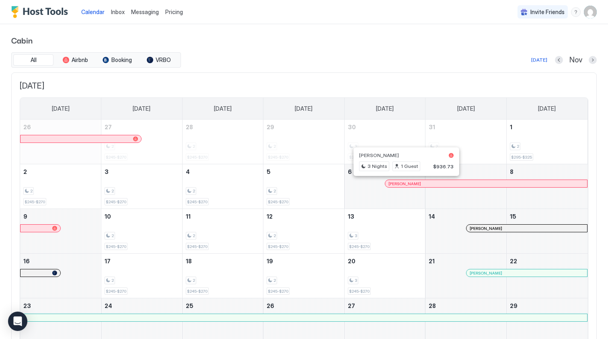
click at [403, 181] on div at bounding box center [403, 183] width 6 height 6
